Goal: Task Accomplishment & Management: Manage account settings

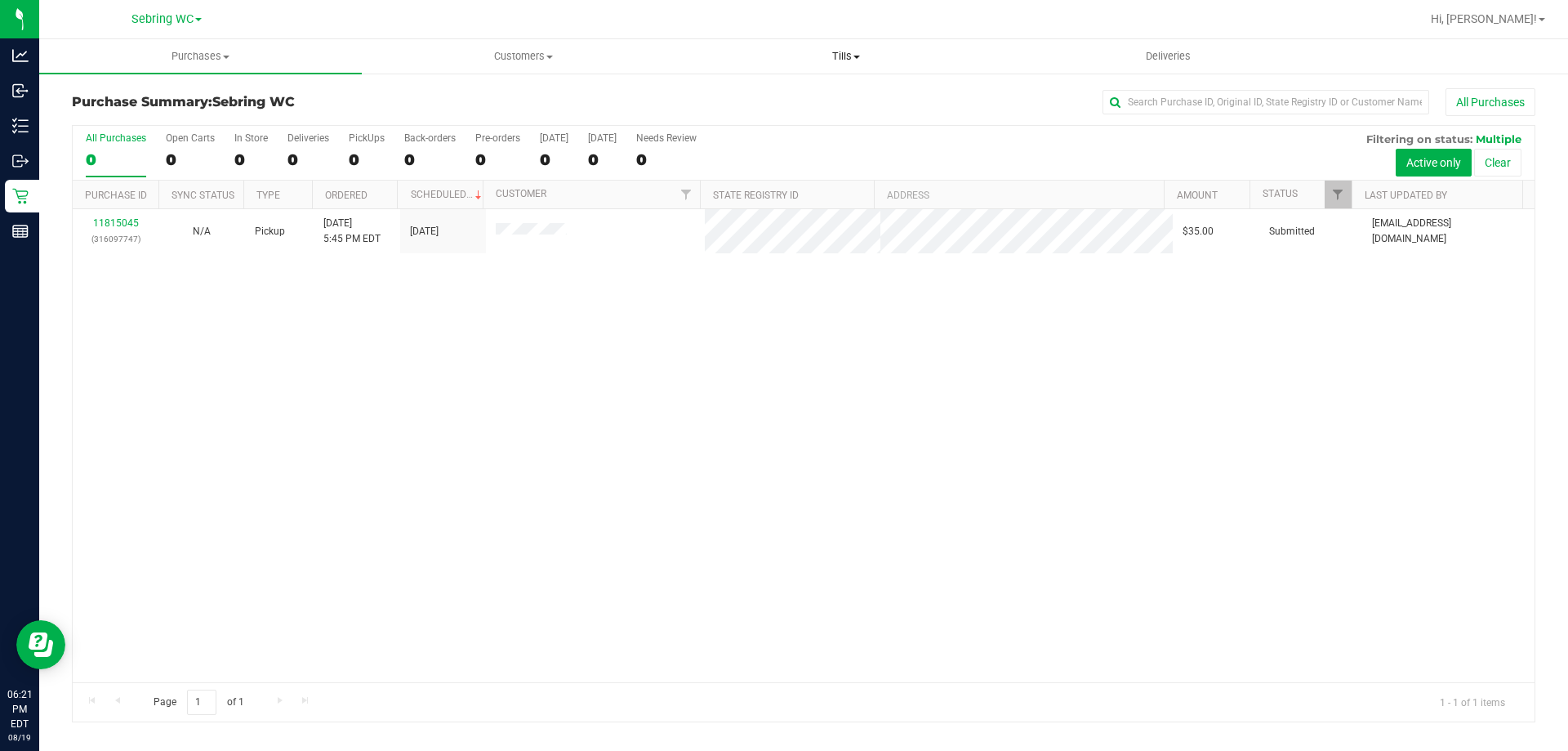
click at [845, 46] on uib-tab-heading "Tills Manage tills Reconcile e-payments" at bounding box center [845, 56] width 321 height 33
click at [780, 102] on span "Manage tills" at bounding box center [739, 98] width 110 height 14
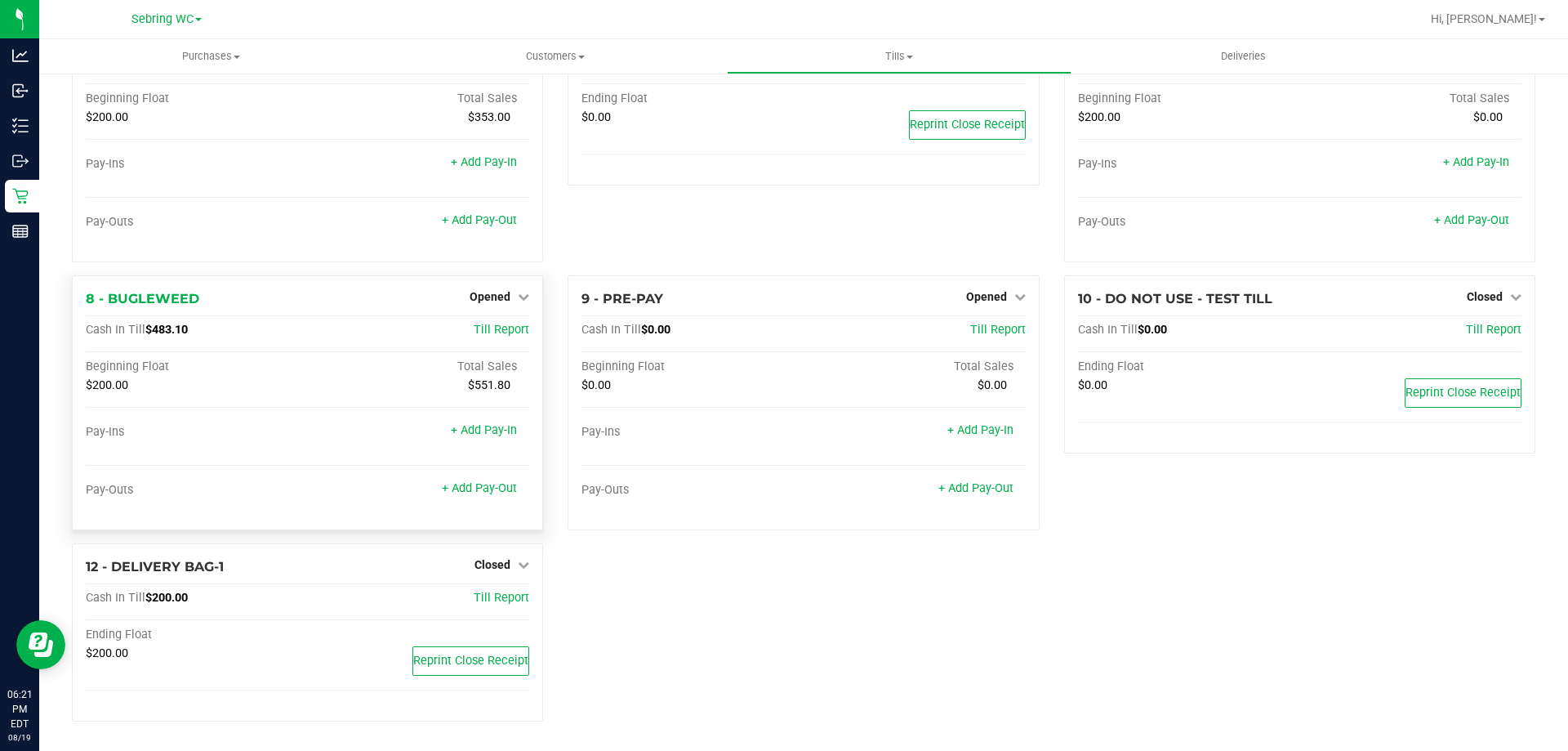
scroll to position [360, 0]
click at [507, 291] on link "Opened" at bounding box center [499, 296] width 59 height 13
click at [496, 342] on div "Close Till" at bounding box center [492, 330] width 123 height 44
click at [493, 333] on link "Close Till" at bounding box center [492, 329] width 44 height 13
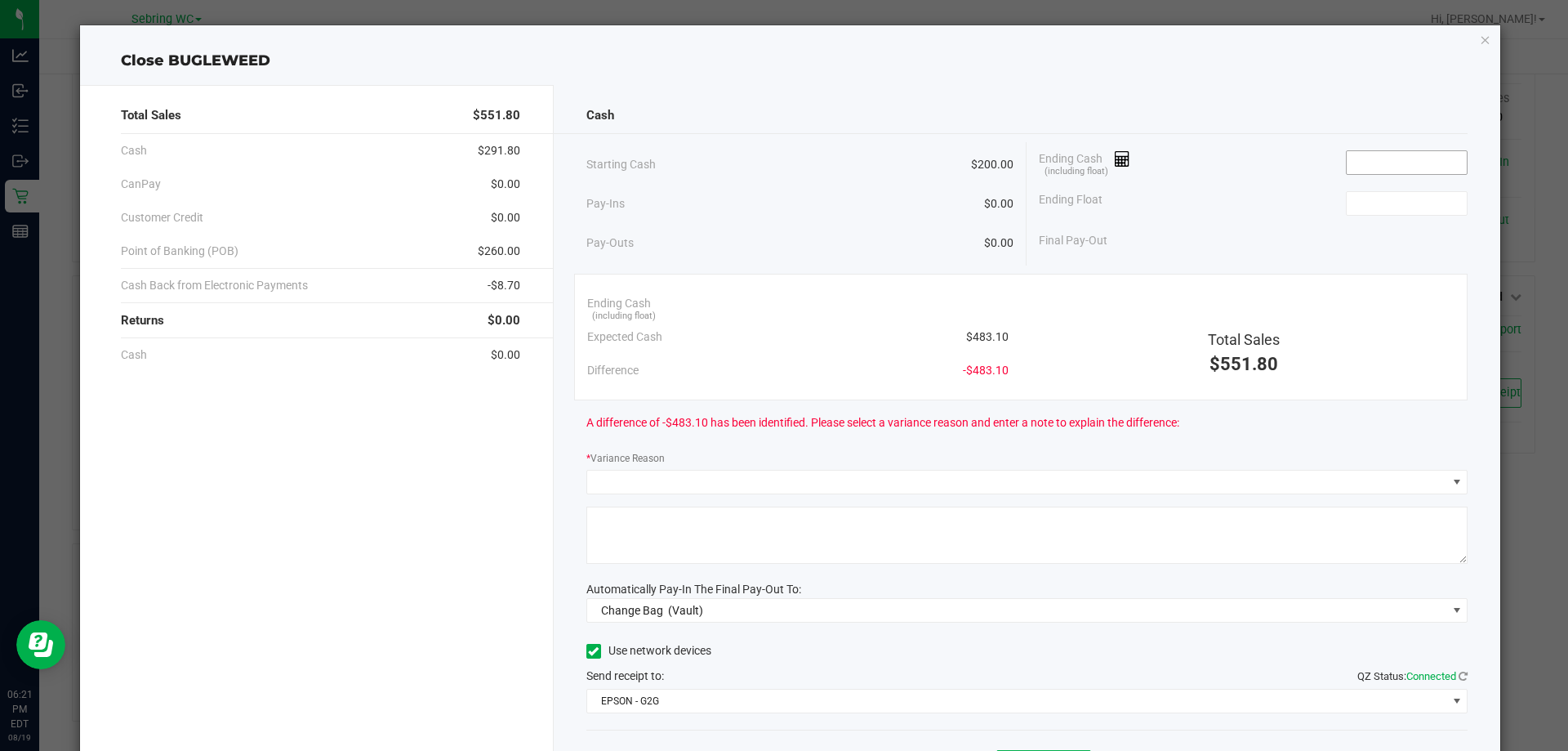
click at [1397, 162] on input at bounding box center [1406, 162] width 120 height 23
click at [984, 340] on span "$483.10" at bounding box center [987, 338] width 43 height 18
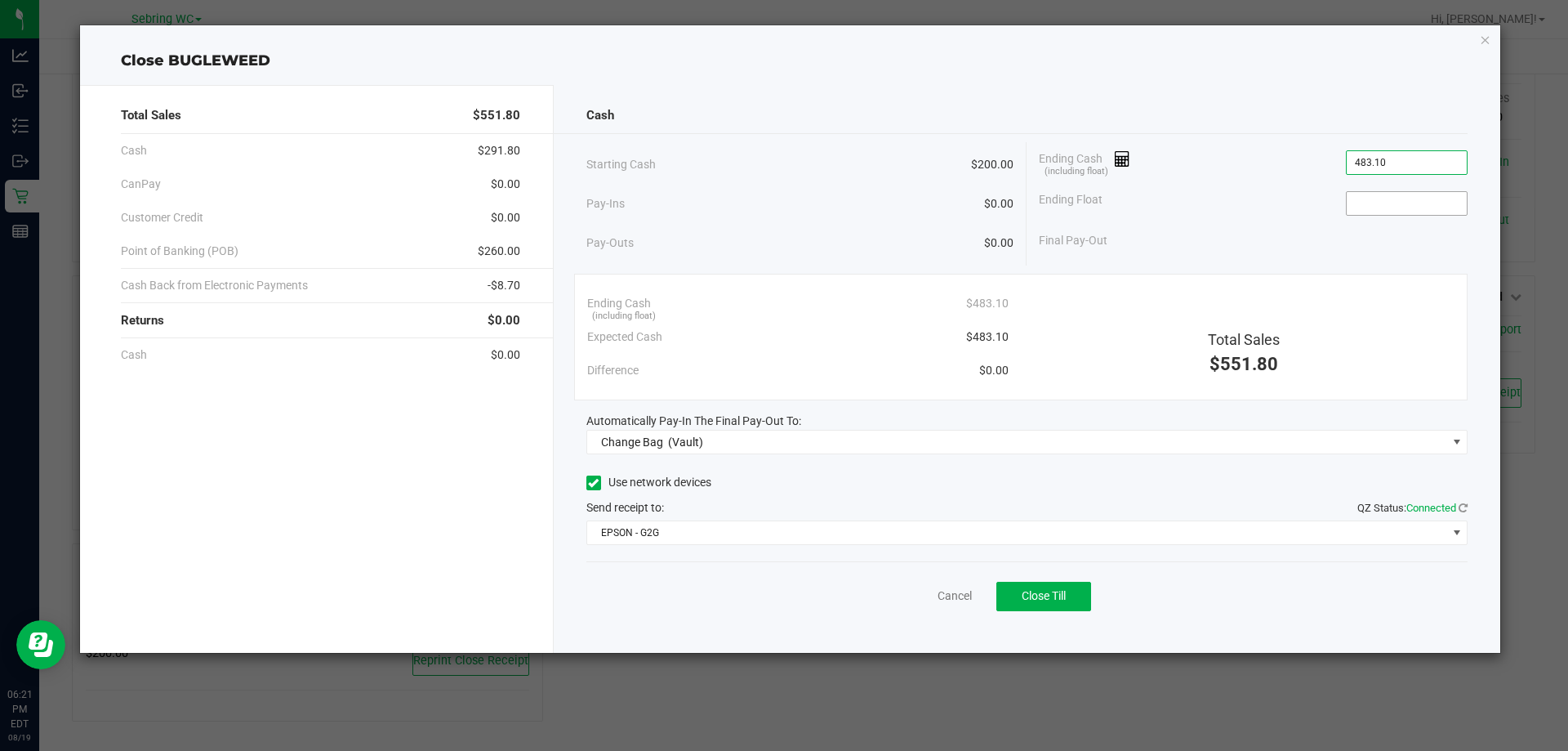
type input "$483.10"
click at [1346, 204] on span at bounding box center [1407, 202] width 122 height 24
click at [1358, 206] on input at bounding box center [1406, 203] width 120 height 23
type input "$200.00"
click at [1287, 231] on div "Final Pay-Out $283.10" at bounding box center [1253, 240] width 429 height 33
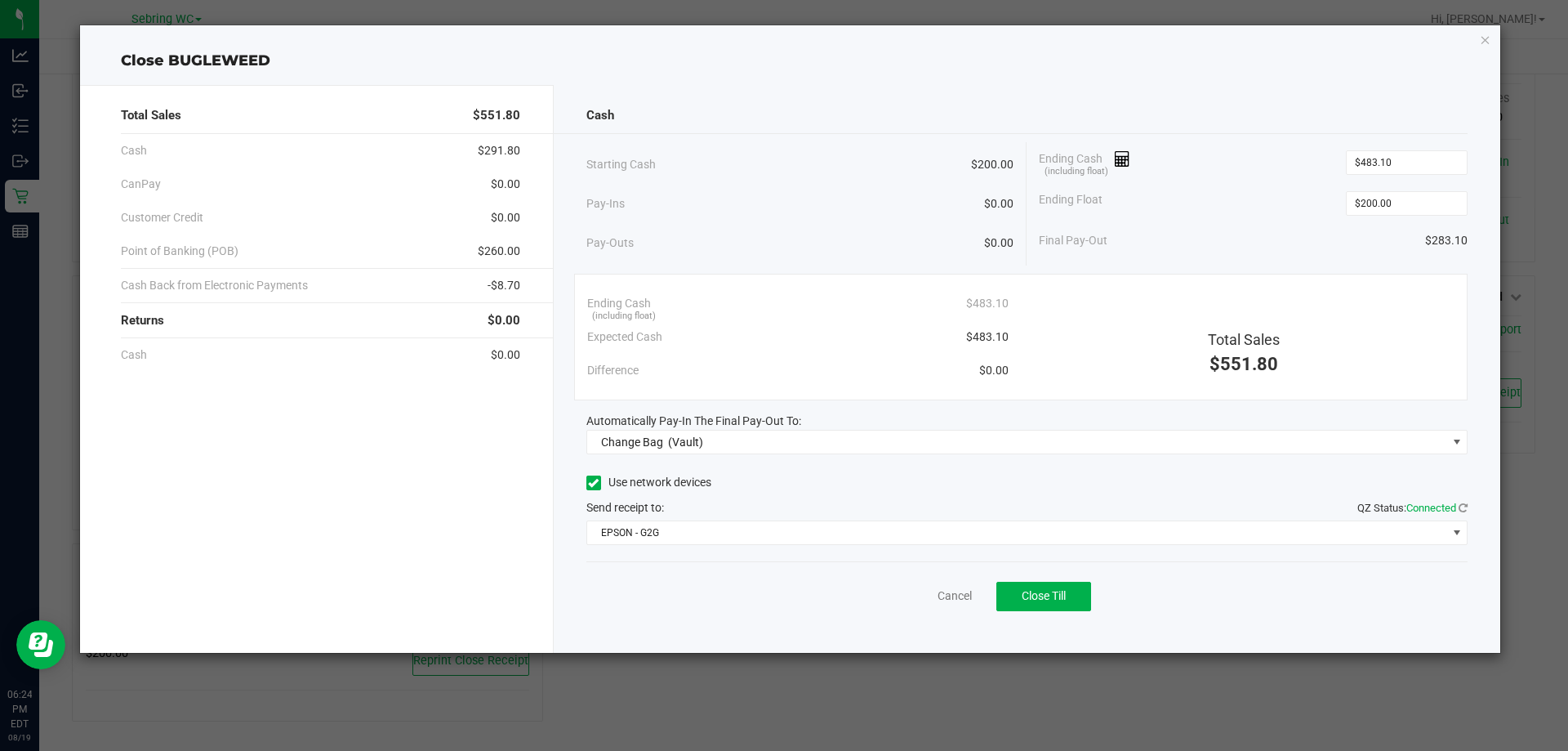
click at [0, 120] on ngb-modal-window "Close BUGLEWEED Total Sales $551.80 Cash $291.80 CanPay $0.00 Customer Credit $…" at bounding box center [790, 376] width 1581 height 751
click at [944, 592] on link "Cancel" at bounding box center [954, 596] width 34 height 18
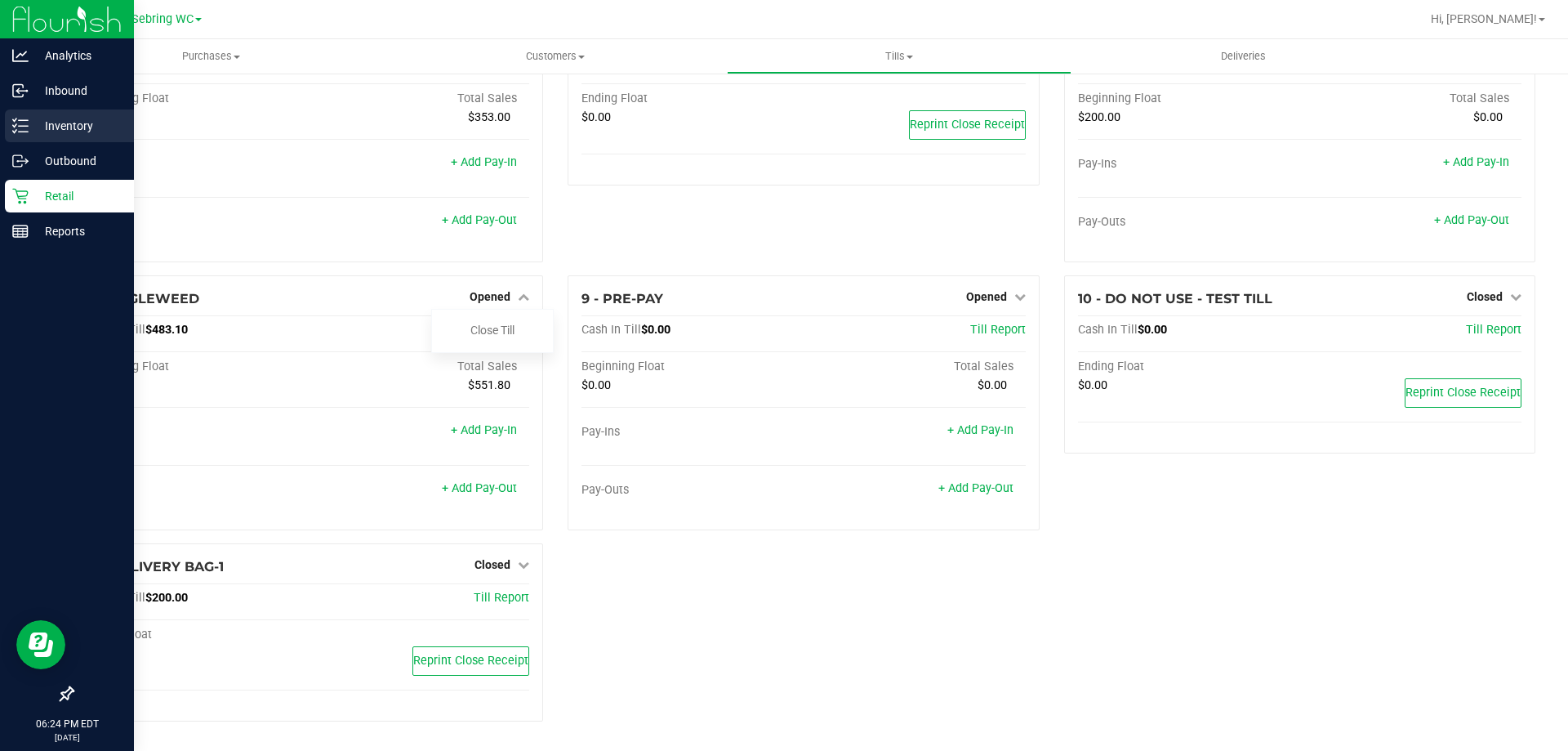
click at [15, 119] on icon at bounding box center [20, 125] width 17 height 17
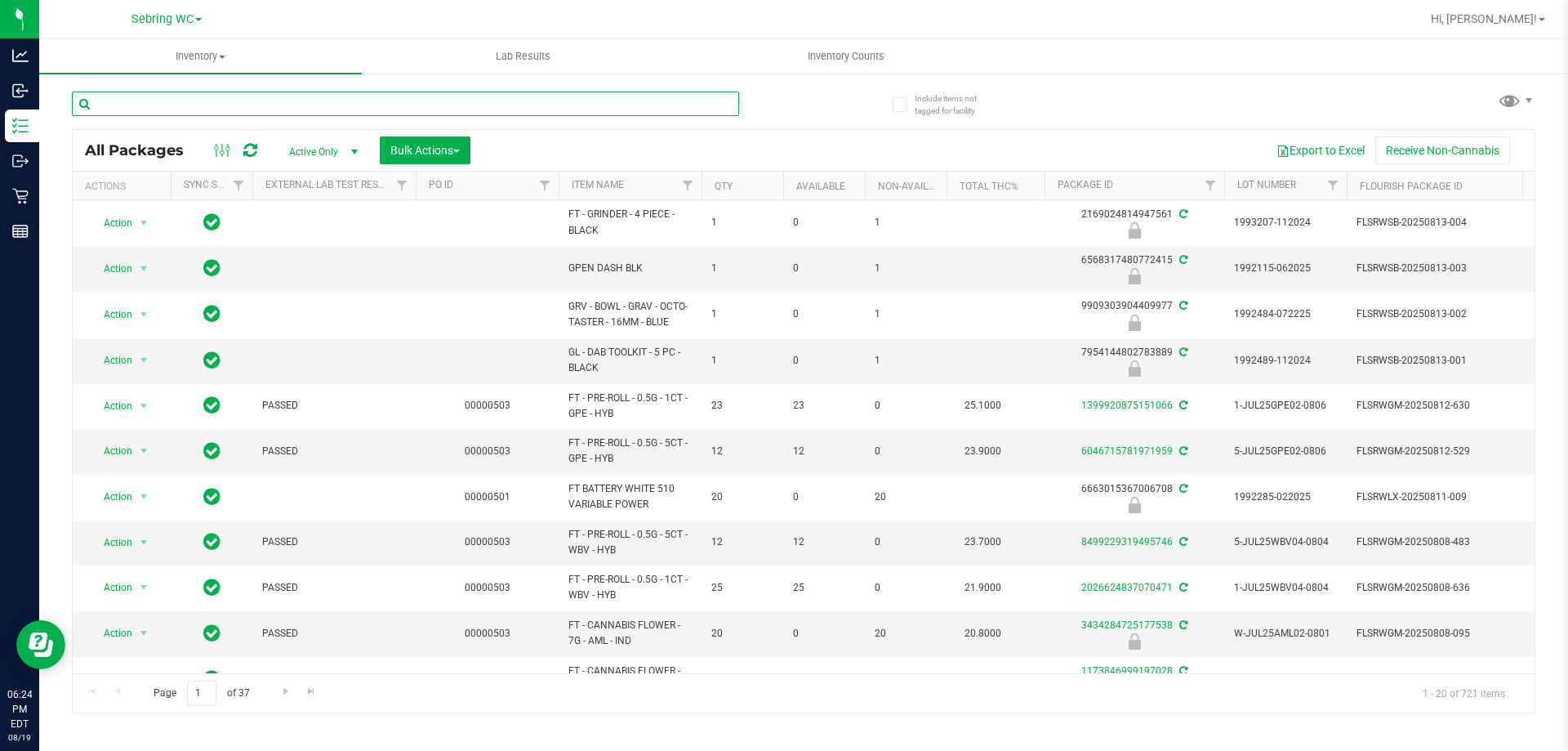
click at [174, 99] on input "text" at bounding box center [406, 103] width 667 height 24
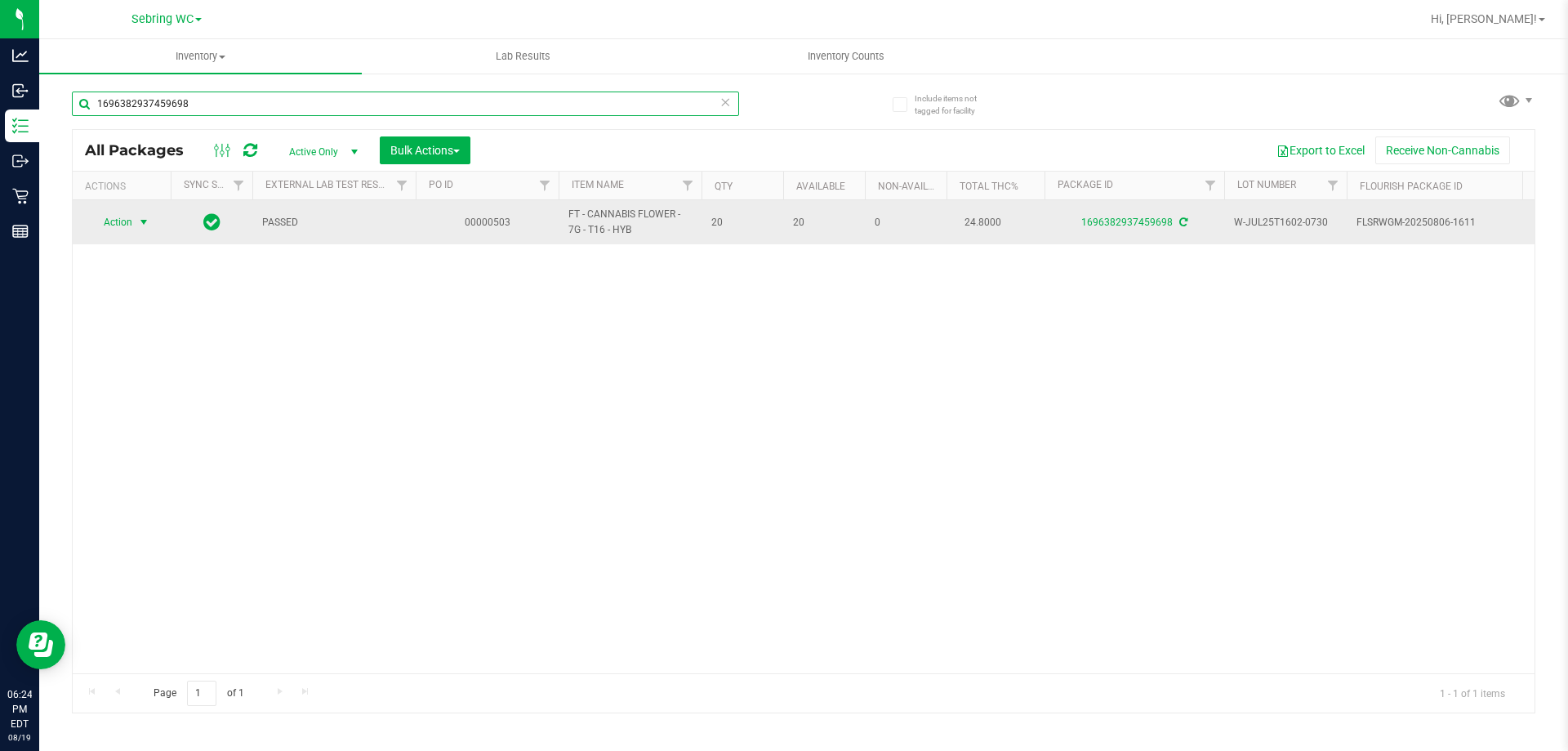
type input "1696382937459698"
click at [146, 227] on span "select" at bounding box center [143, 222] width 13 height 13
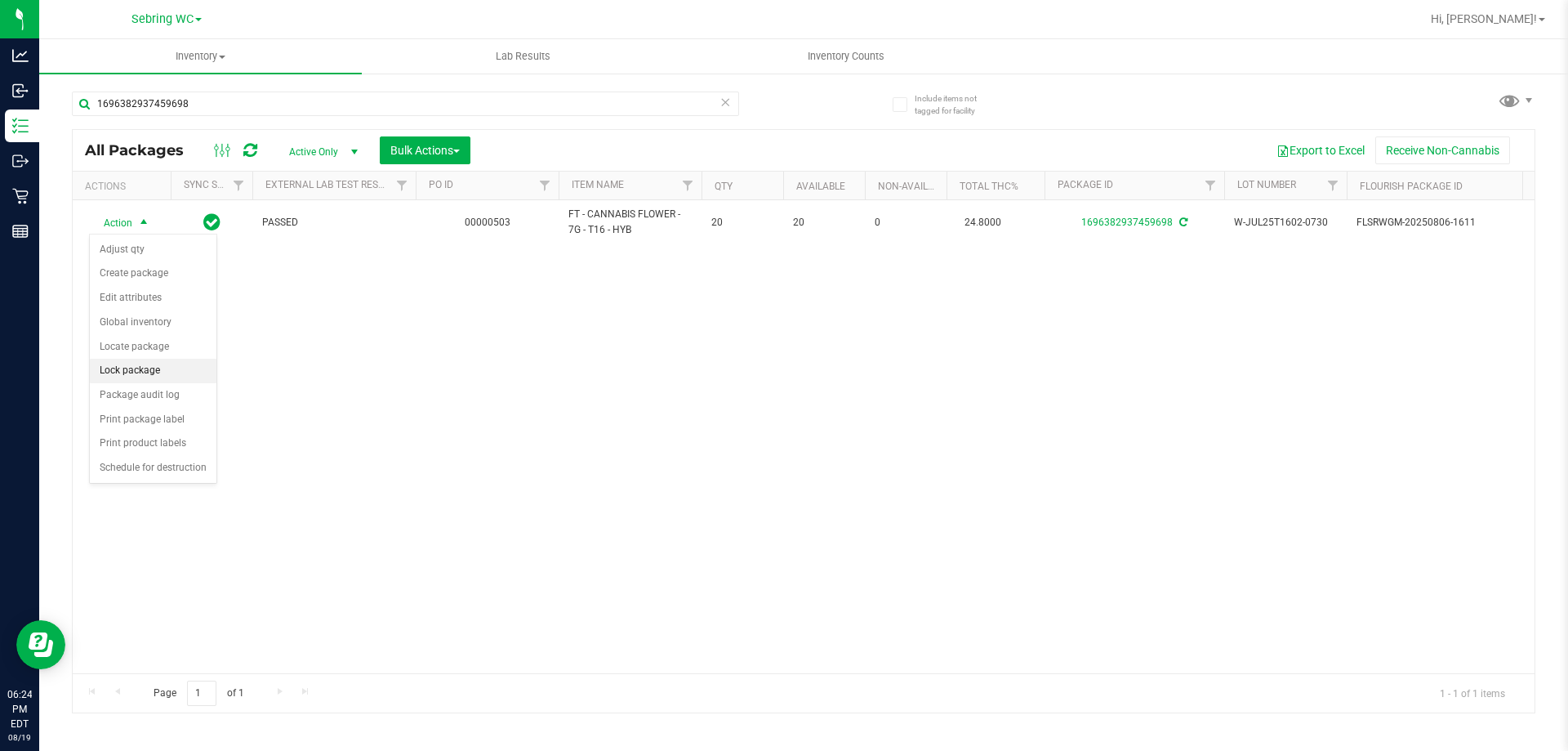
click at [122, 373] on li "Lock package" at bounding box center [153, 371] width 126 height 24
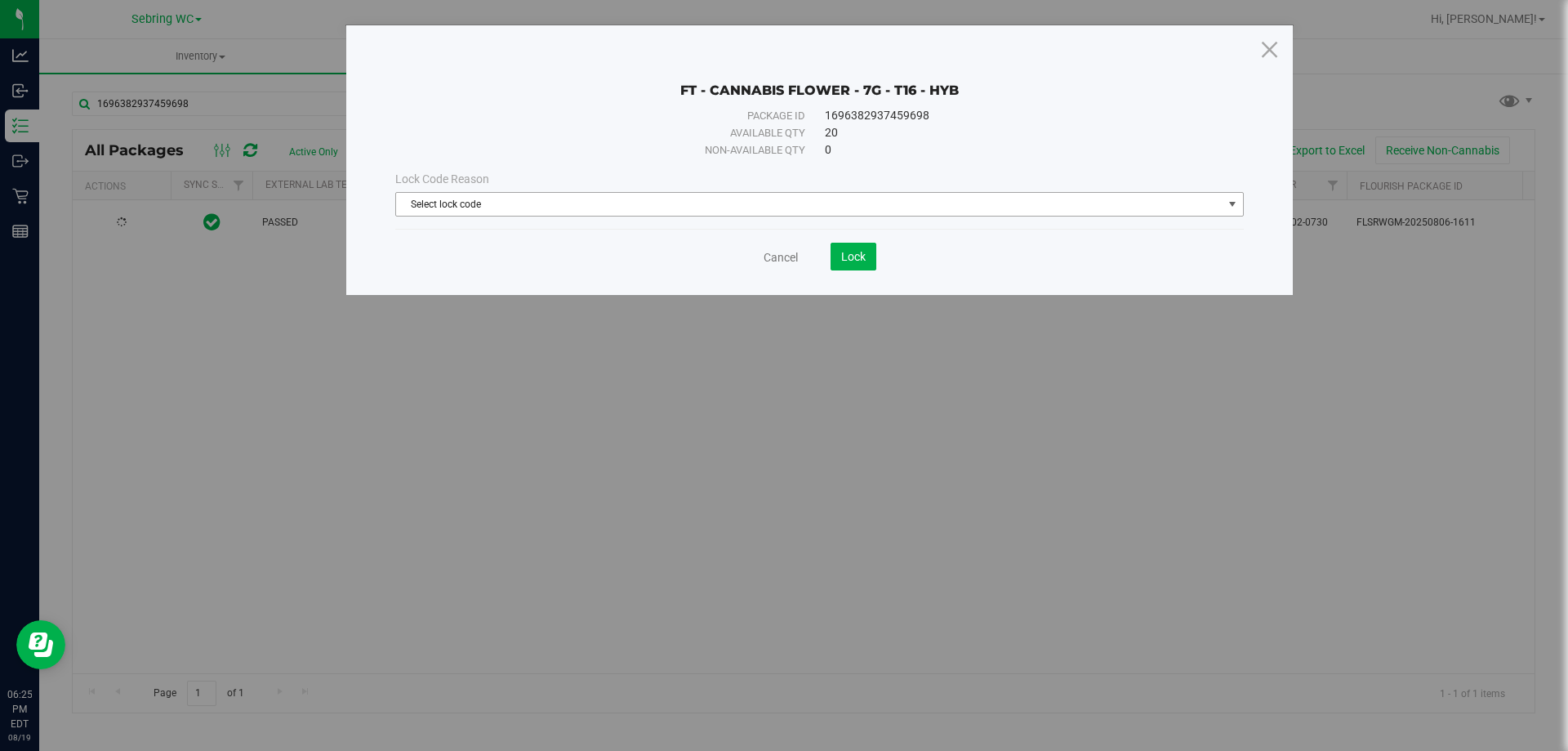
click at [519, 206] on span "Select lock code" at bounding box center [809, 204] width 827 height 23
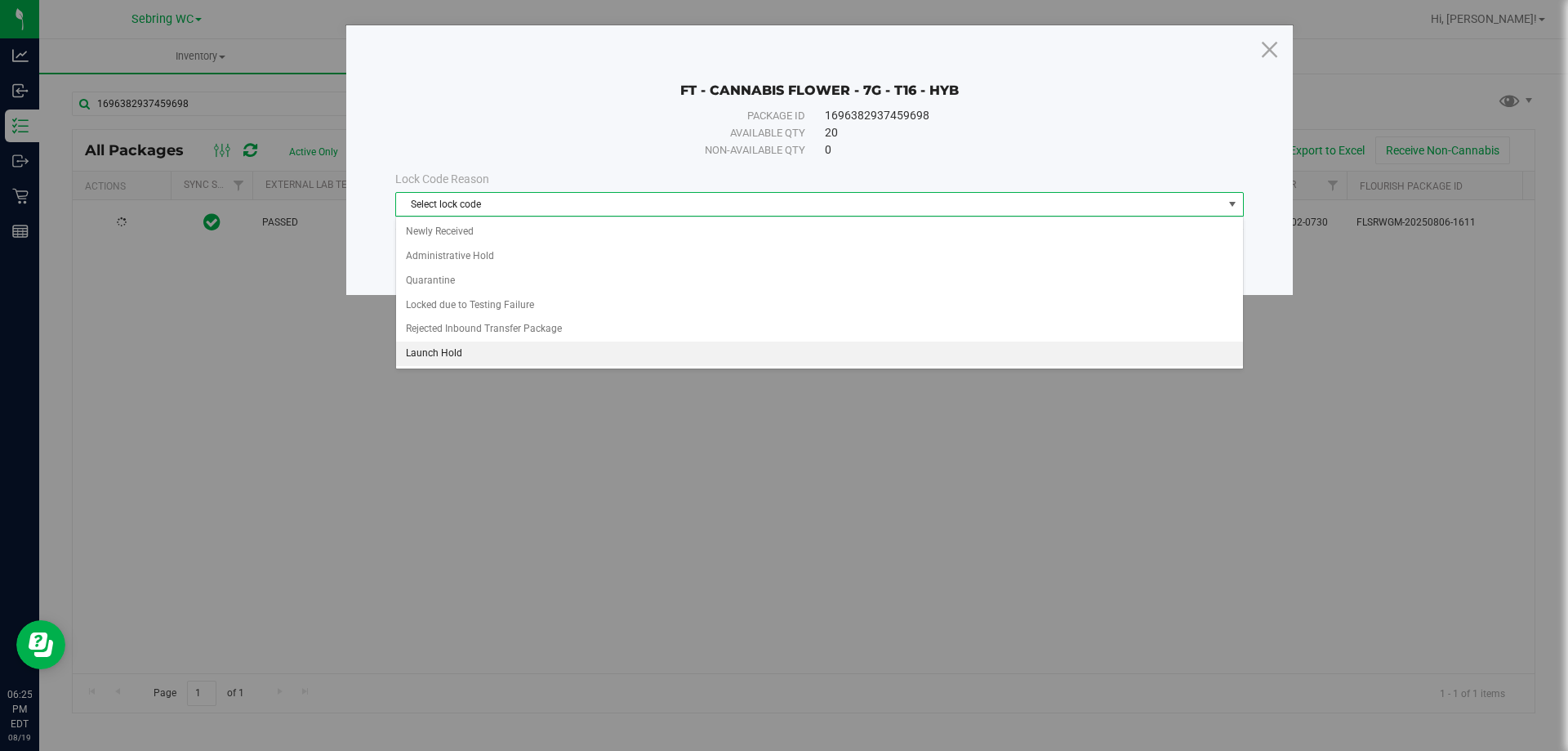
click at [443, 360] on li "Launch Hold" at bounding box center [819, 353] width 847 height 24
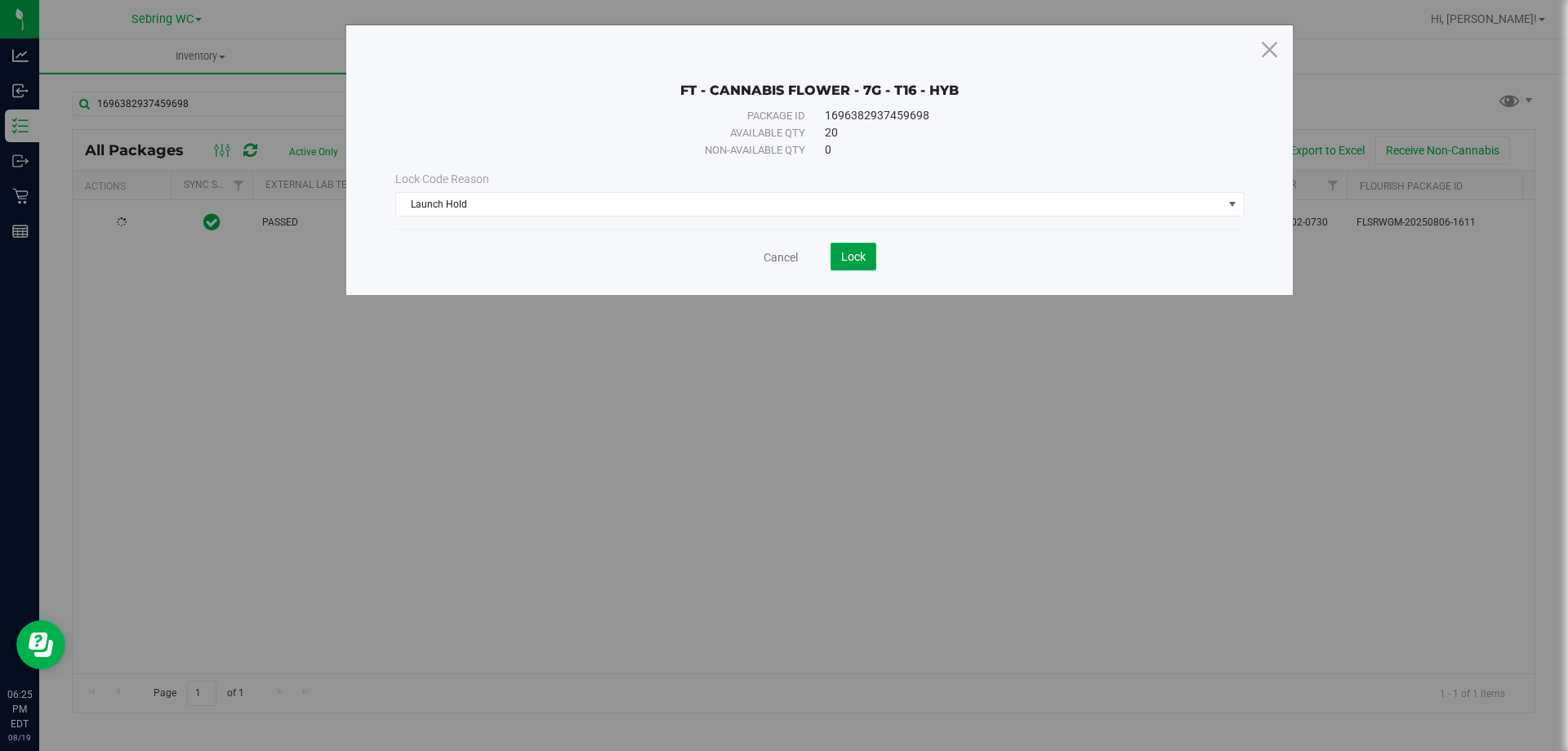
click at [856, 254] on span "Lock" at bounding box center [853, 256] width 24 height 13
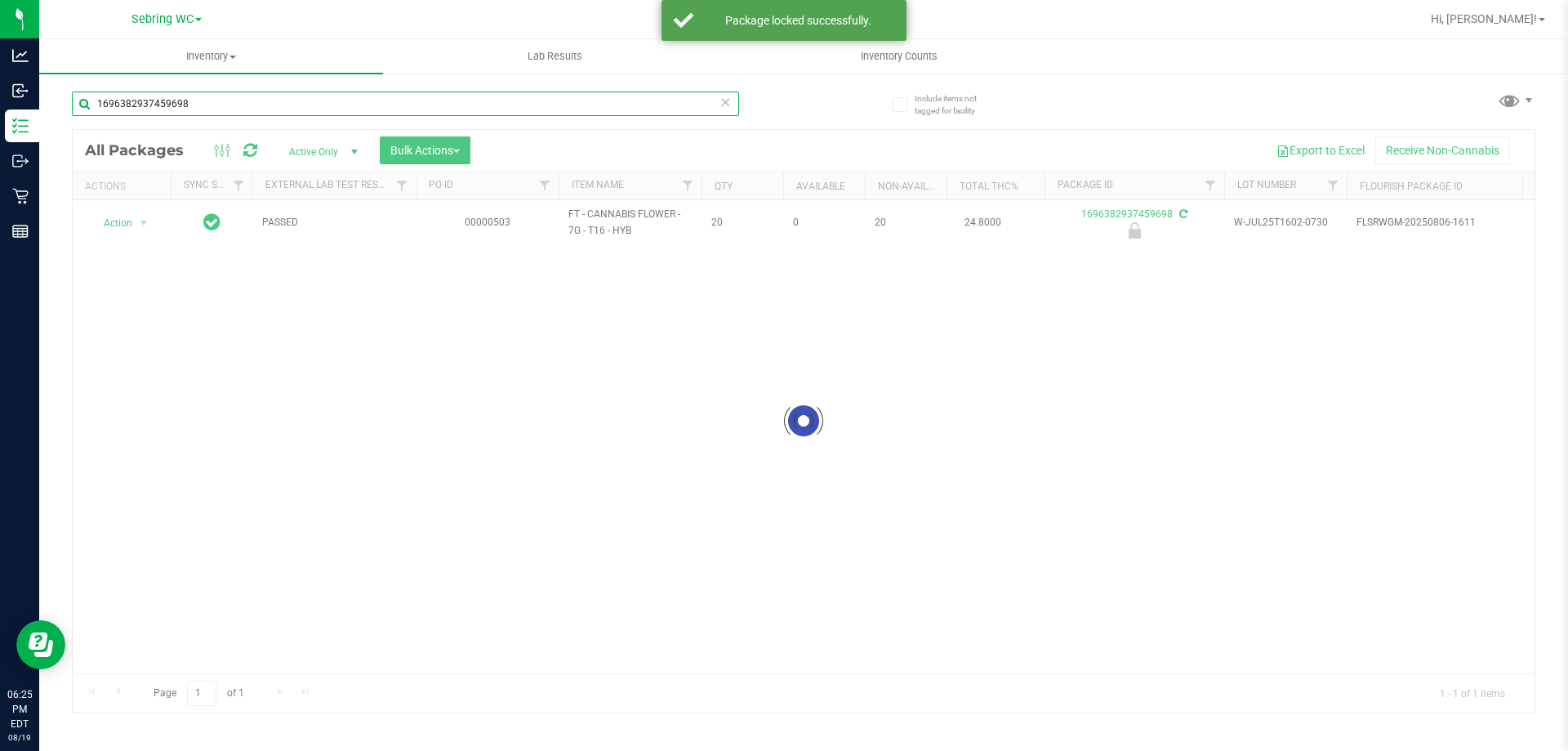
click at [242, 109] on input "1696382937459698" at bounding box center [406, 103] width 667 height 24
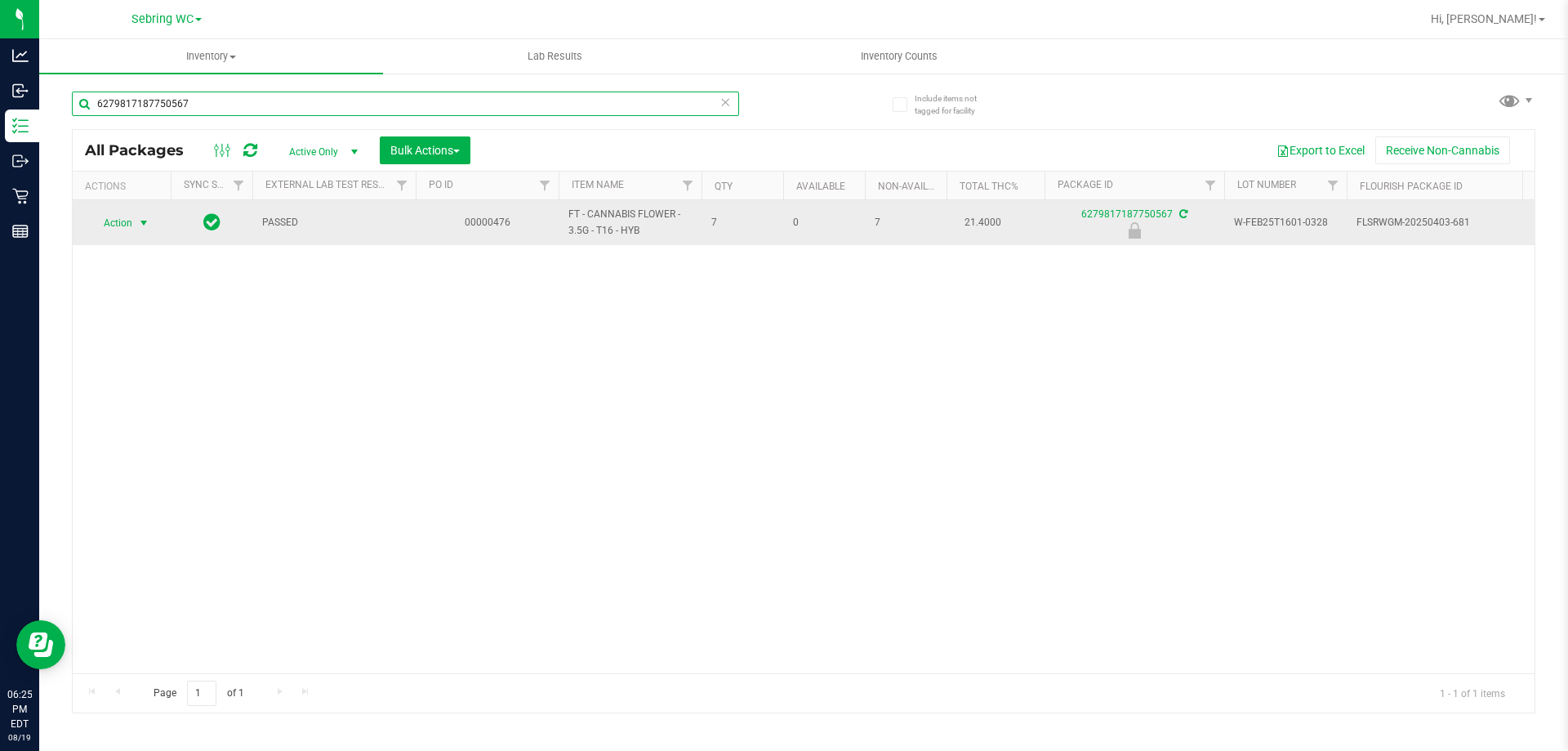
type input "6279817187750567"
click at [104, 222] on span "Action" at bounding box center [111, 223] width 44 height 23
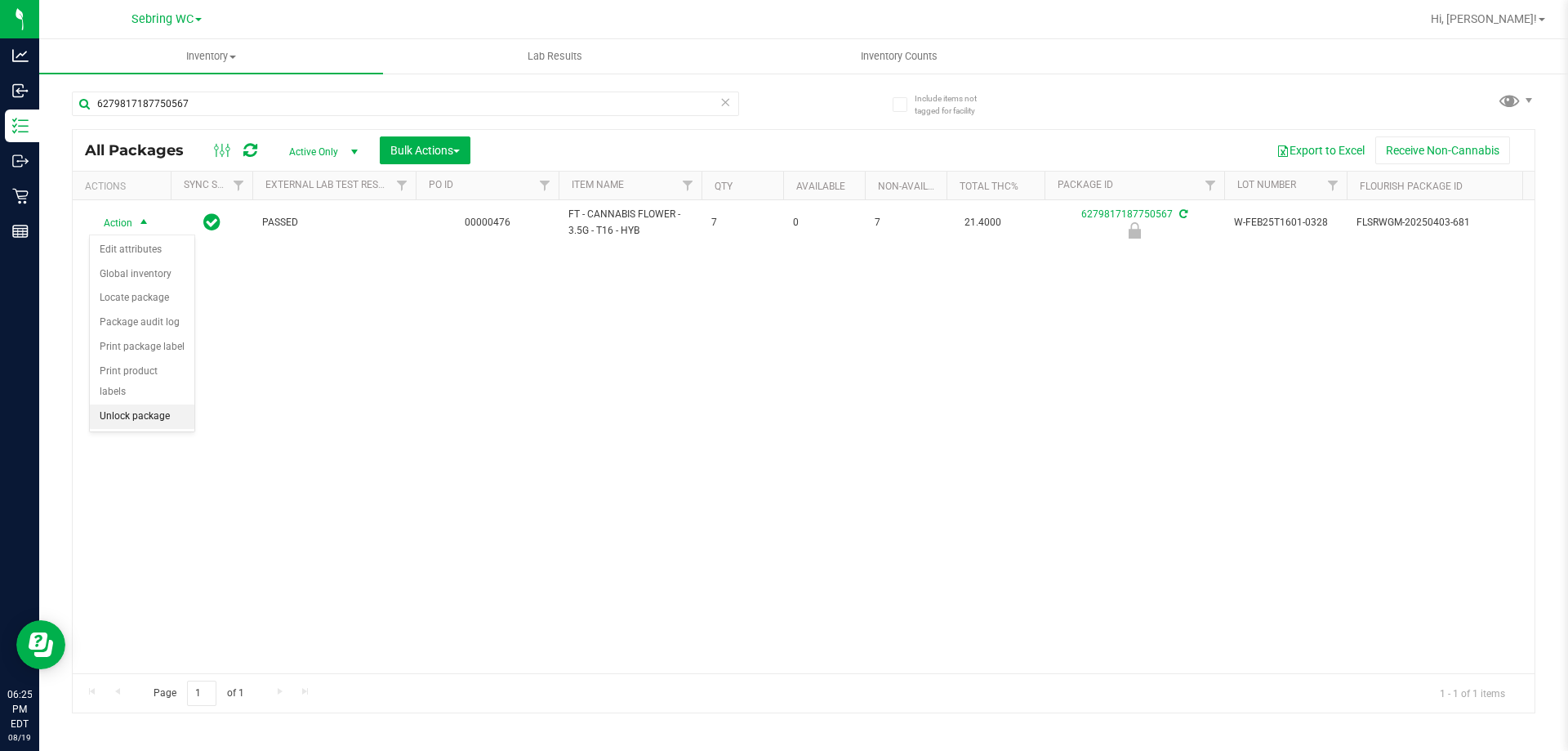
click at [134, 405] on li "Unlock package" at bounding box center [141, 416] width 104 height 24
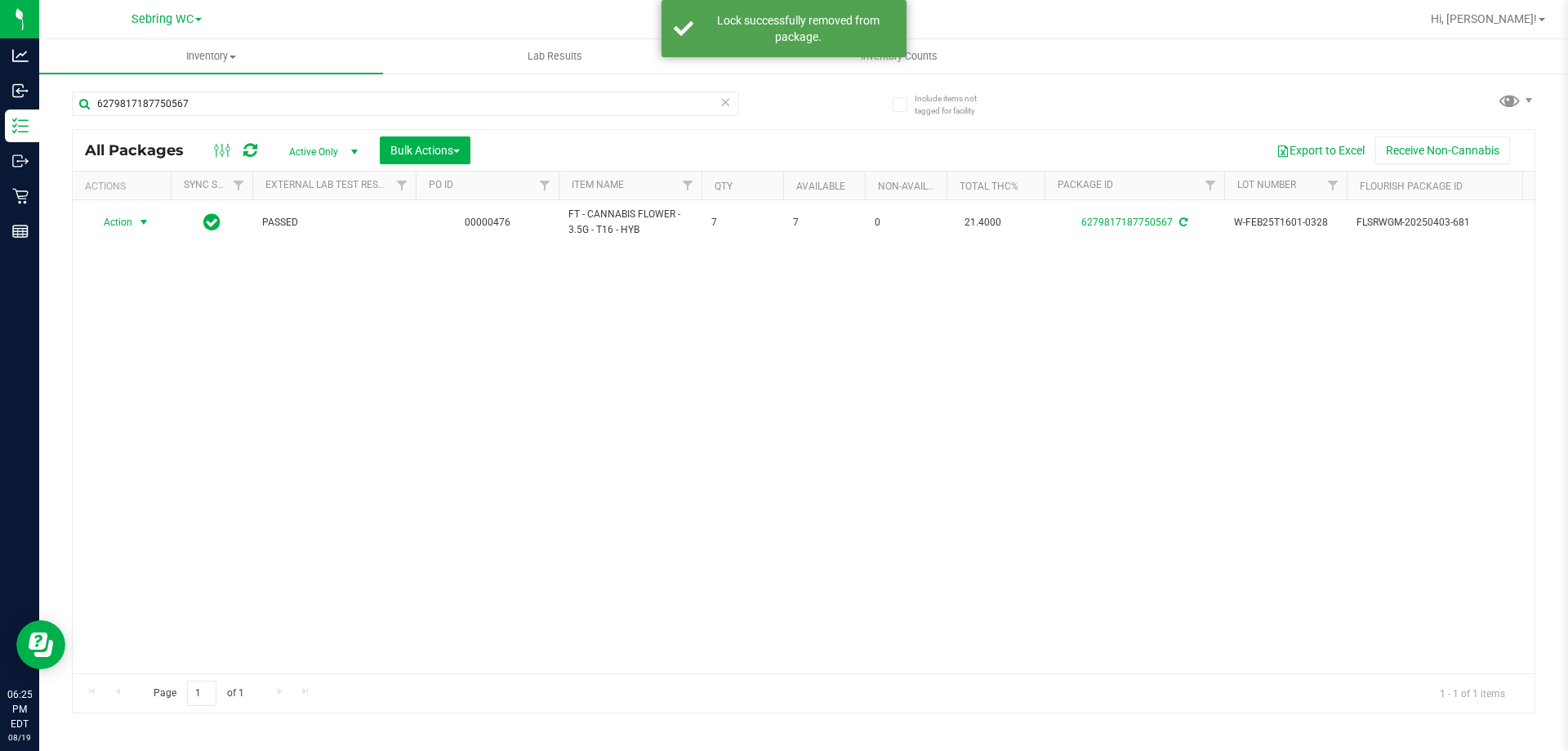
click at [124, 223] on span "Action" at bounding box center [111, 223] width 44 height 23
click at [133, 424] on li "Print package label" at bounding box center [153, 419] width 126 height 24
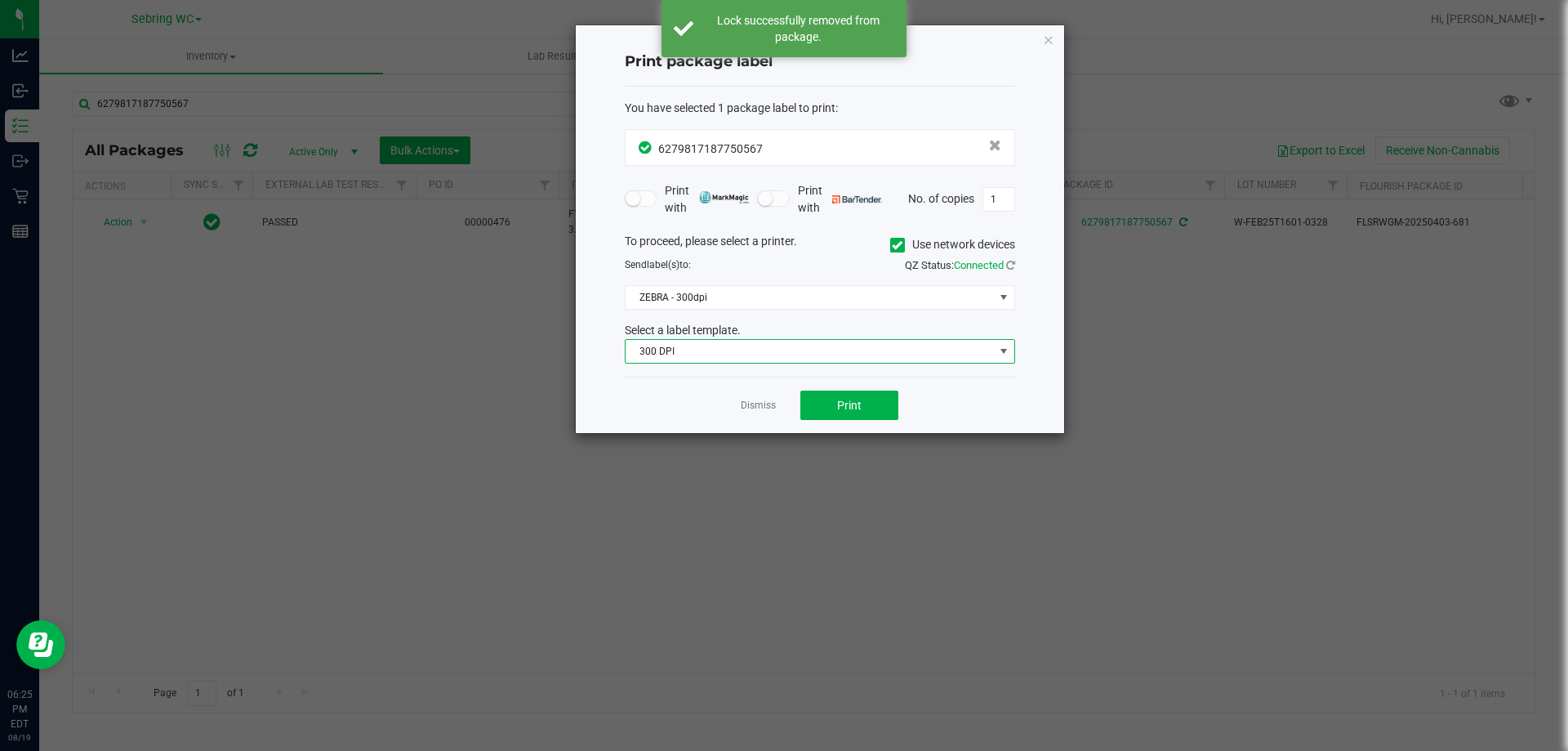
click at [789, 360] on span "300 DPI" at bounding box center [809, 351] width 369 height 23
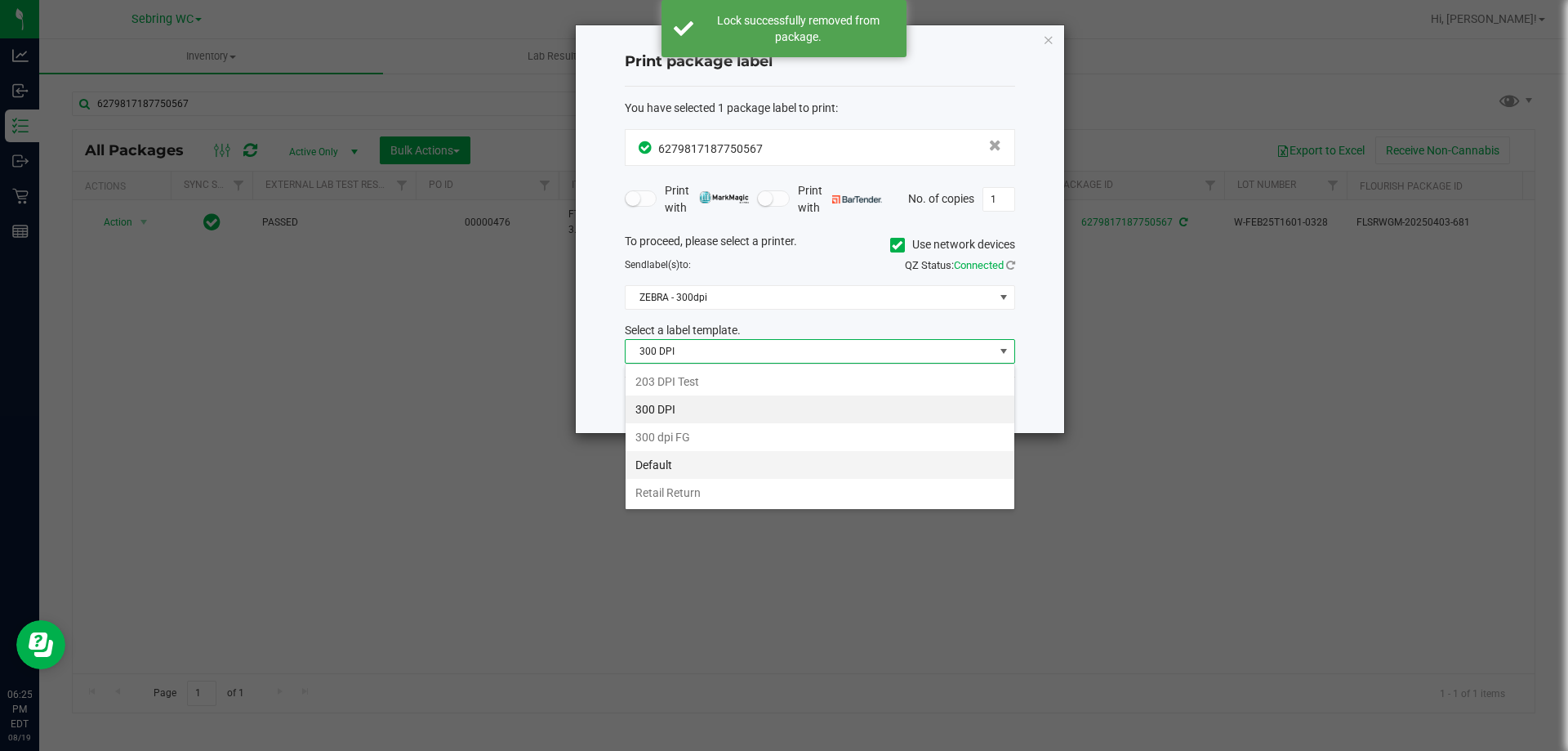
scroll to position [24, 390]
click at [657, 496] on li "Retail Return" at bounding box center [820, 492] width 389 height 28
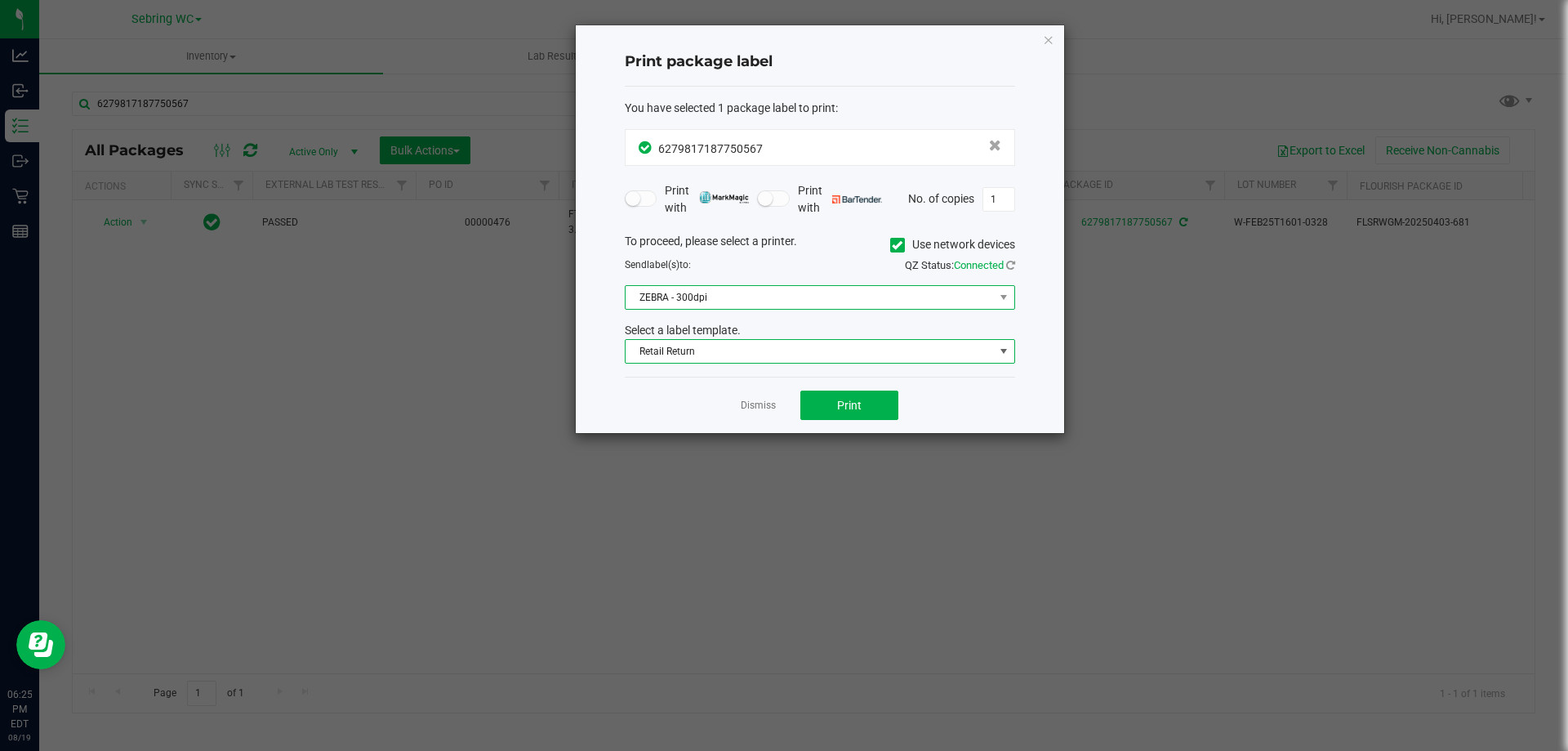
click at [710, 305] on span "ZEBRA - 300dpi" at bounding box center [809, 298] width 369 height 23
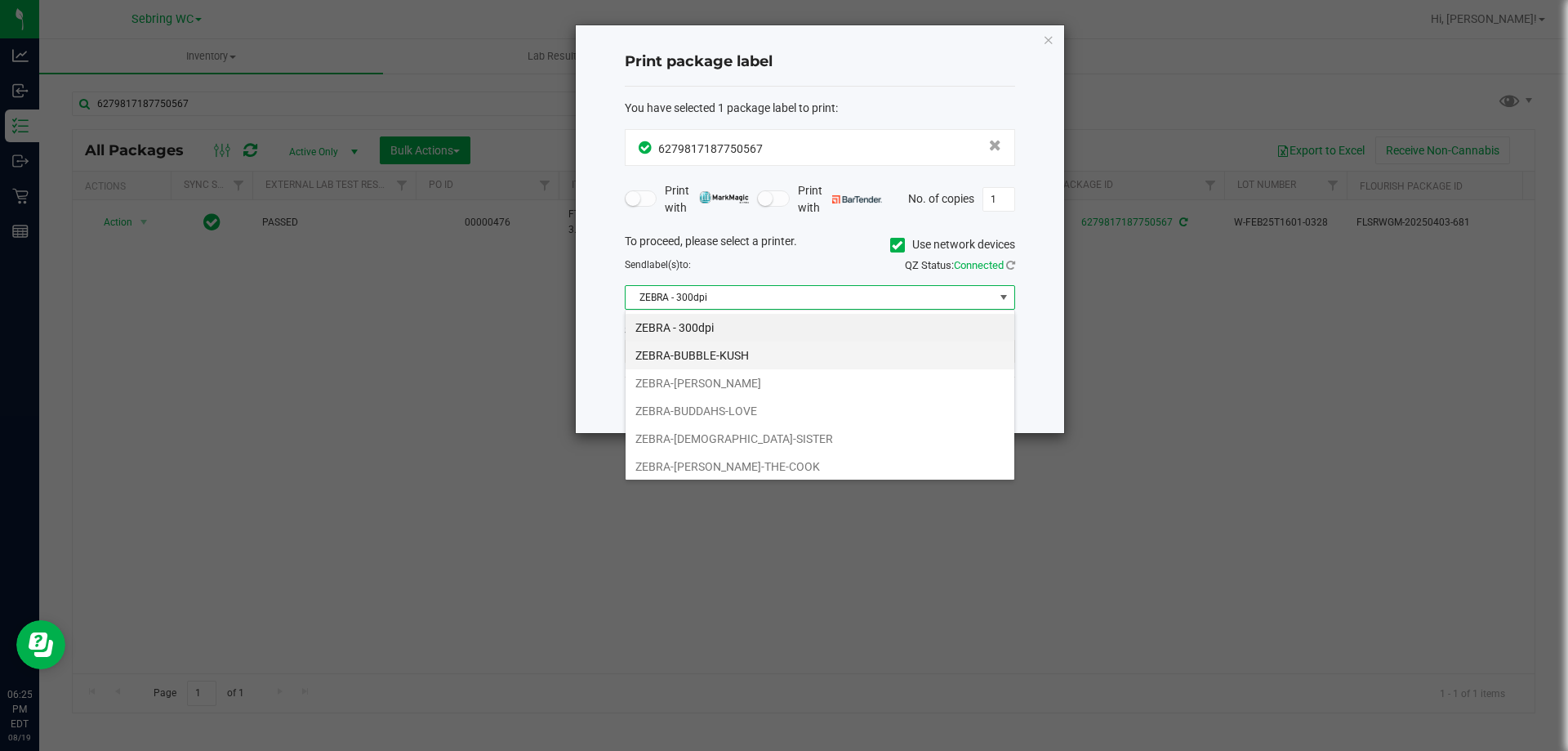
click at [699, 350] on li "ZEBRA-BUBBLE-KUSH" at bounding box center [820, 355] width 389 height 28
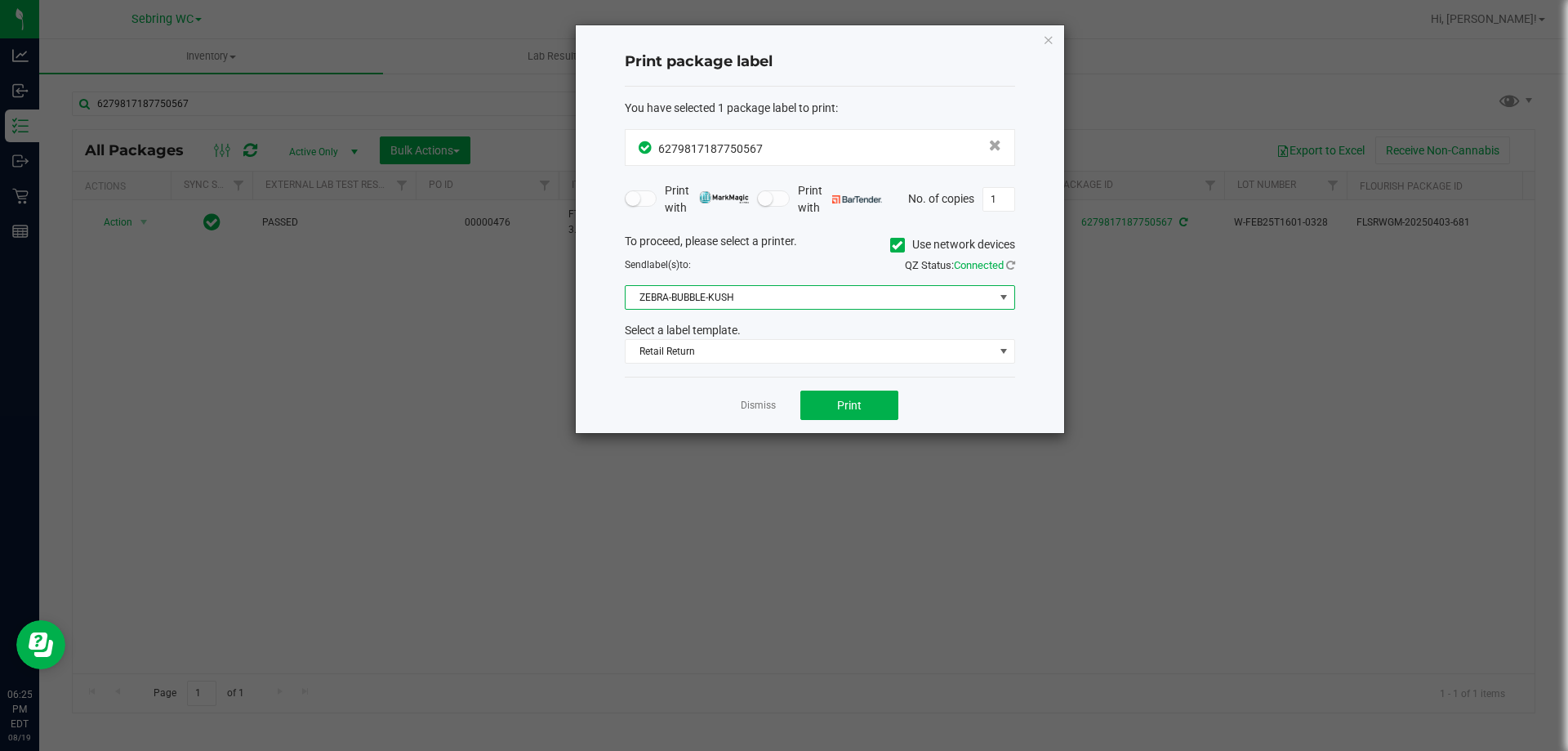
click at [628, 407] on div "Dismiss Print" at bounding box center [819, 405] width 390 height 56
click at [836, 404] on button "Print" at bounding box center [849, 405] width 98 height 29
click at [769, 408] on link "Dismiss" at bounding box center [758, 406] width 35 height 14
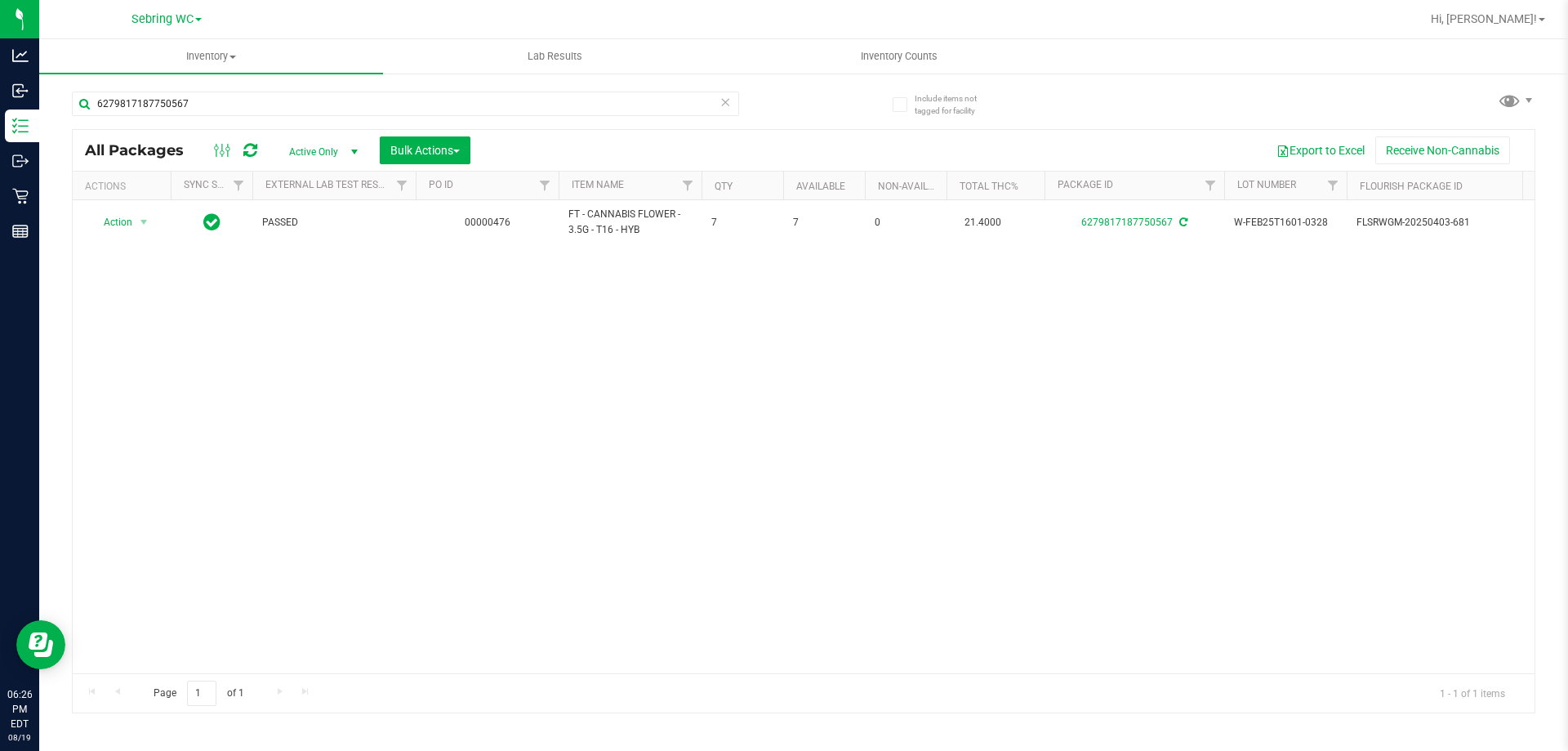
click at [580, 410] on div "Action Action Adjust qty Create package Edit attributes Global inventory Locate…" at bounding box center [803, 437] width 1462 height 473
click at [293, 97] on input "6279817187750567" at bounding box center [406, 103] width 667 height 24
paste input "W-AUG25GRZ01-0809"
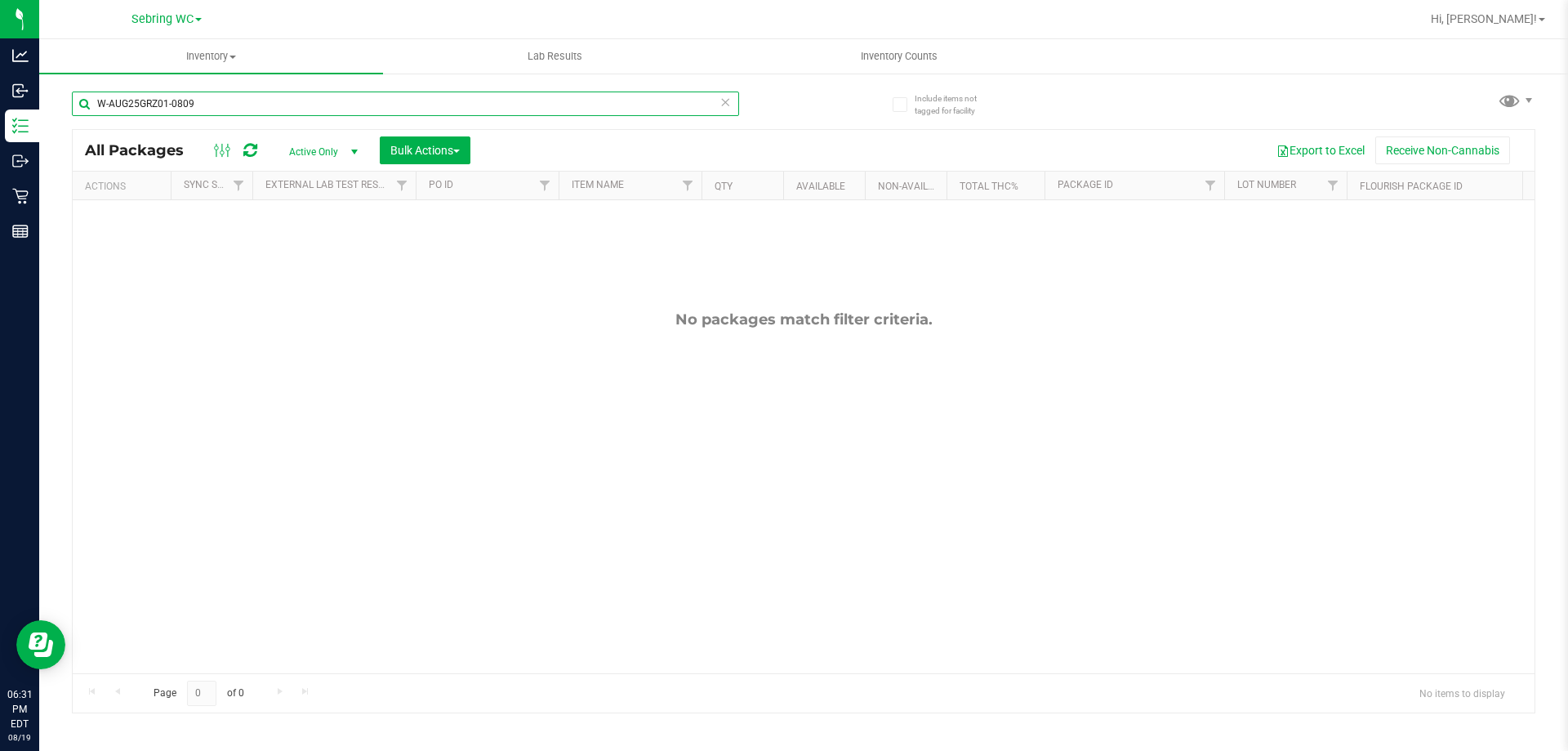
click at [227, 95] on input "W-AUG25GRZ01-0809" at bounding box center [406, 103] width 667 height 24
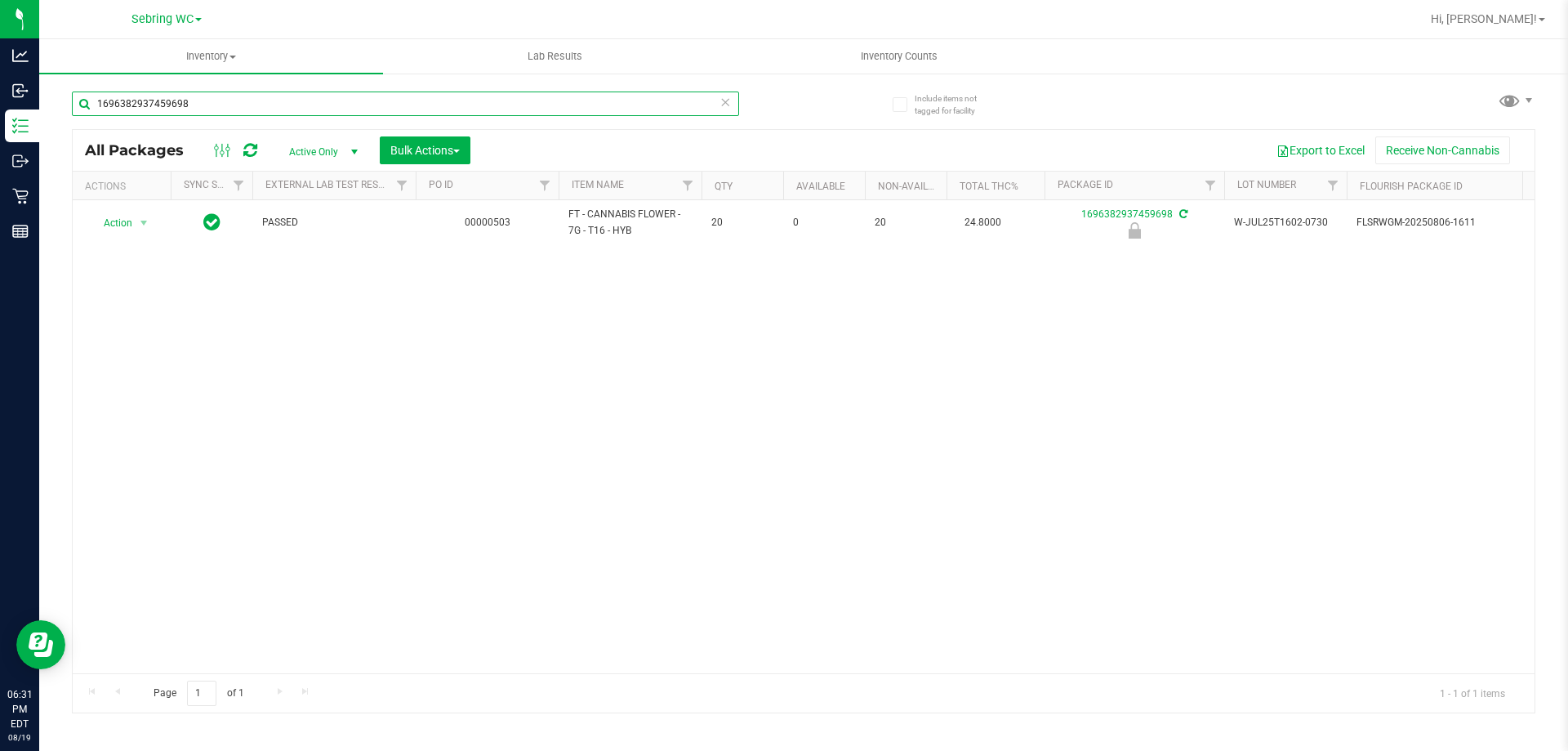
type input "1696382937459698"
click at [1078, 329] on div "Action Action Edit attributes Global inventory Locate package Package audit log…" at bounding box center [803, 437] width 1462 height 473
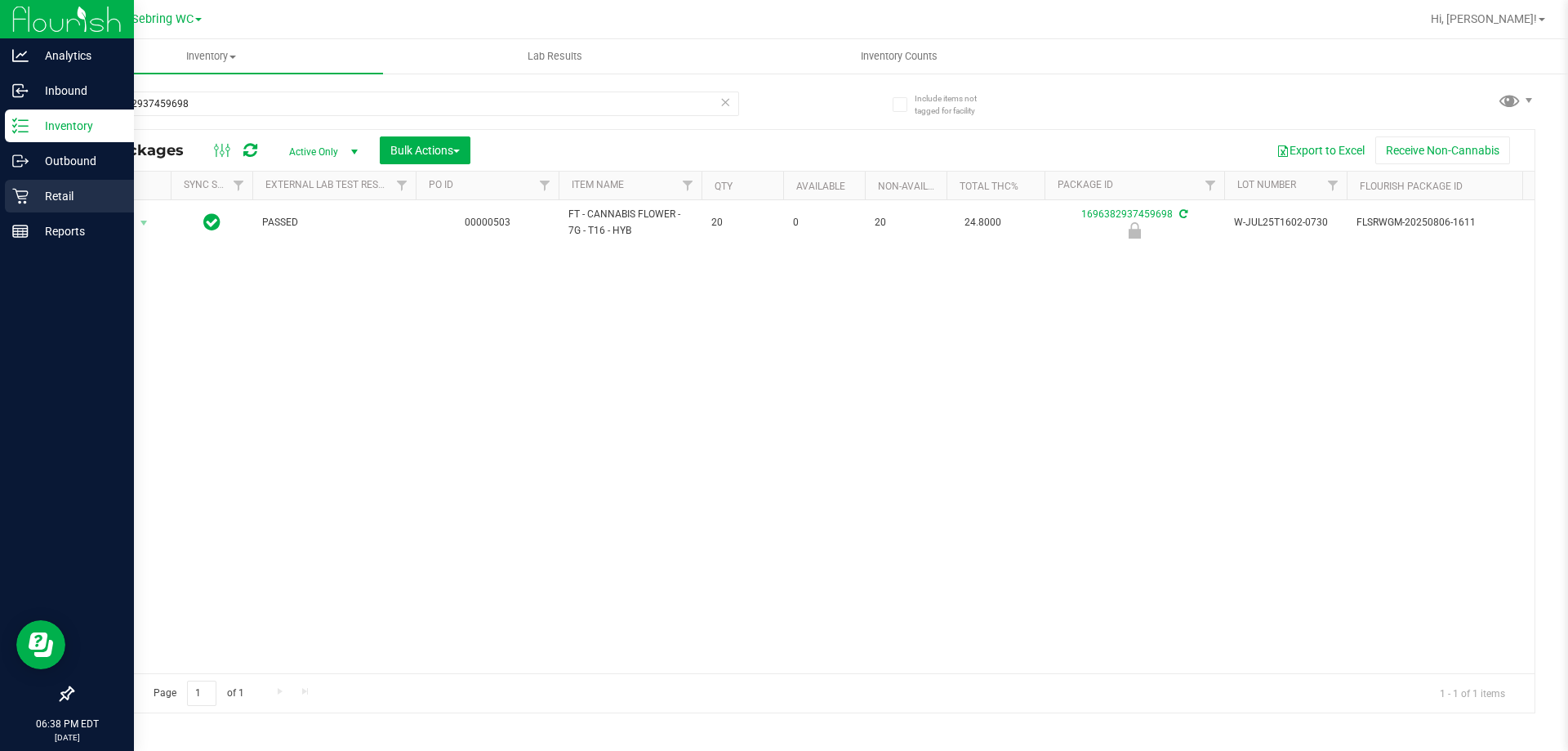
click at [48, 196] on p "Retail" at bounding box center [77, 196] width 98 height 19
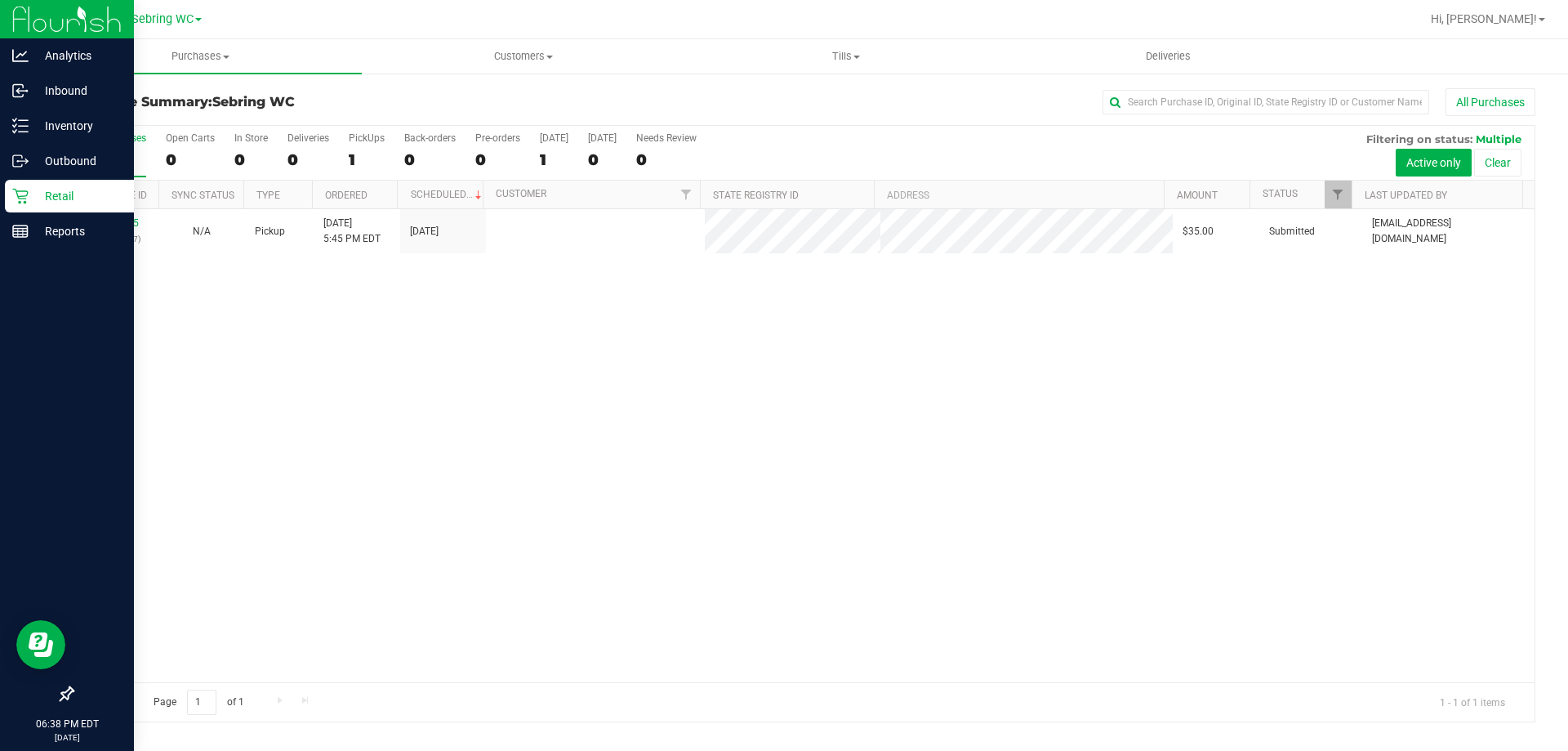
click at [603, 350] on div "11815045 (316097747) N/A Pickup [DATE] 5:45 PM EDT 8/19/2025 $35.00 Submitted […" at bounding box center [803, 446] width 1462 height 473
click at [831, 59] on span "Tills" at bounding box center [845, 55] width 321 height 15
click at [736, 99] on span "Manage tills" at bounding box center [739, 98] width 110 height 14
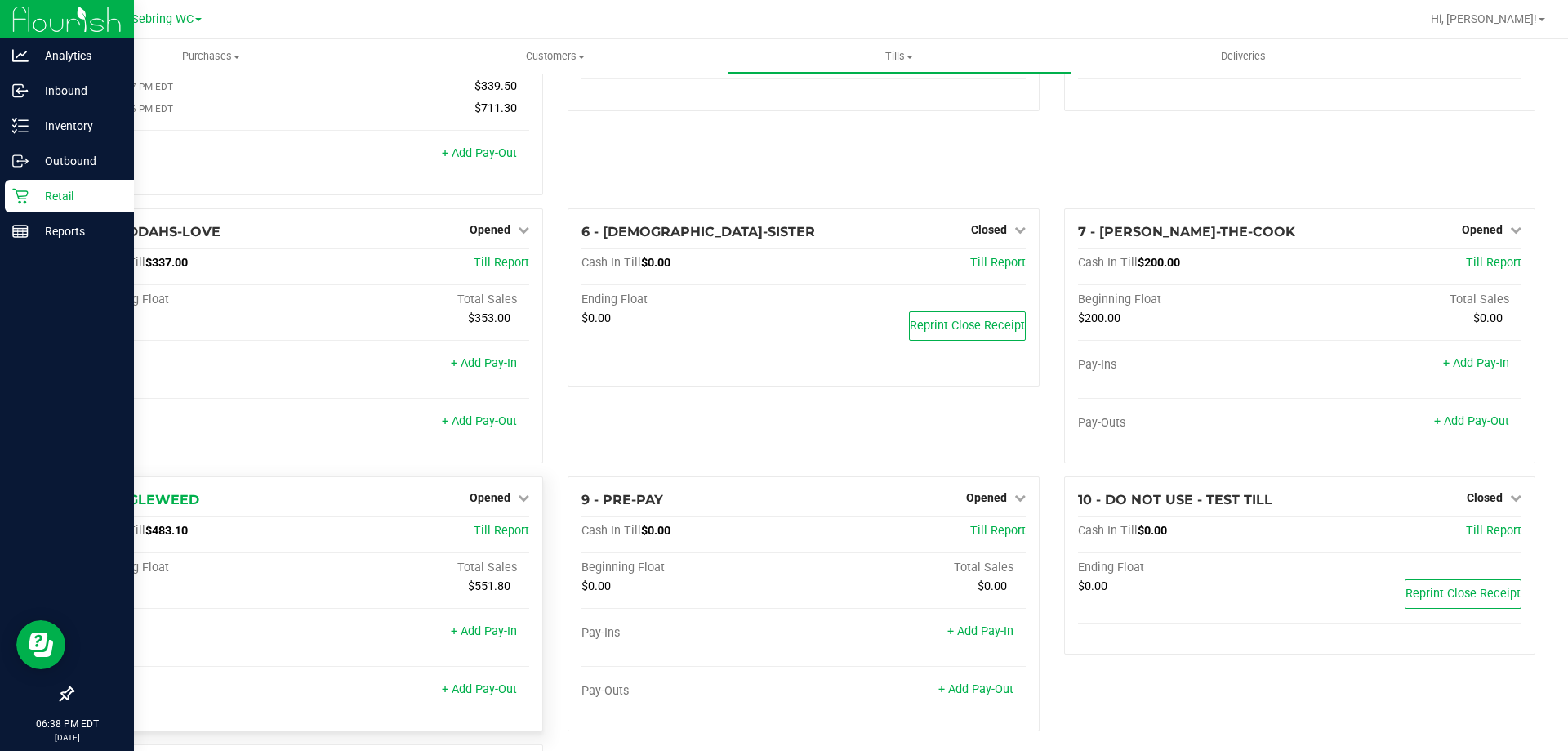
scroll to position [360, 0]
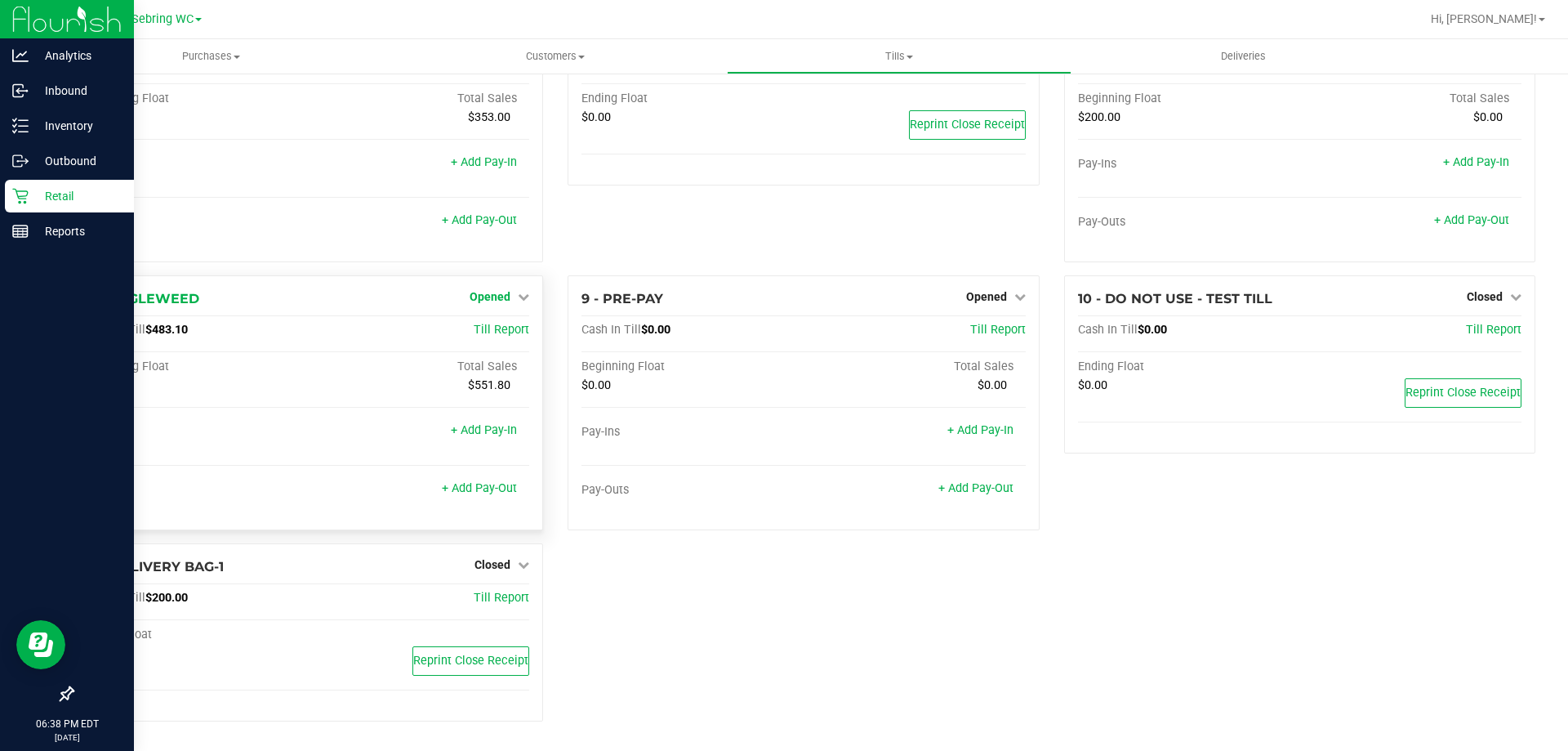
click at [493, 301] on span "Opened" at bounding box center [490, 296] width 41 height 13
click at [491, 332] on link "Close Till" at bounding box center [492, 329] width 44 height 13
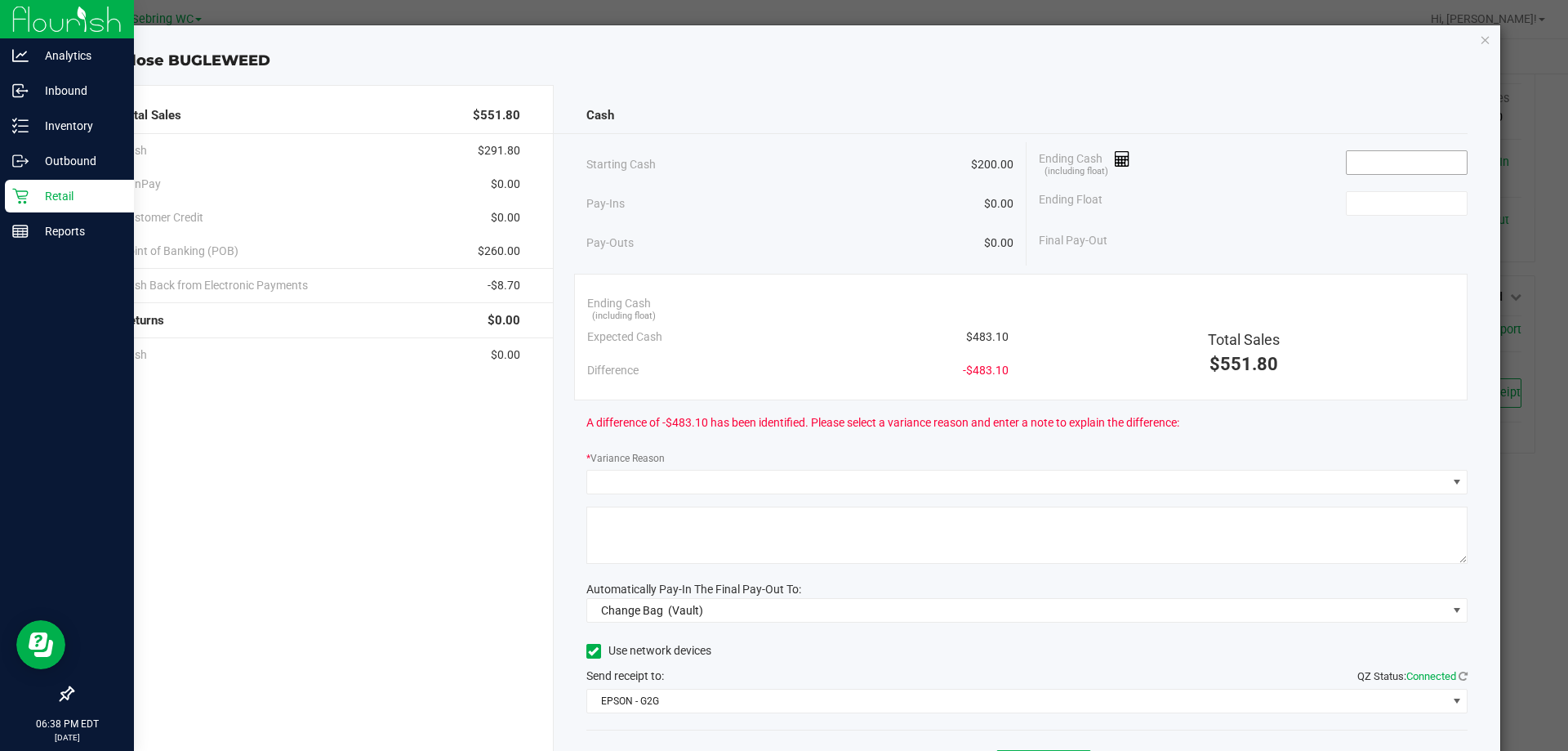
click at [1346, 161] on input at bounding box center [1406, 162] width 120 height 23
click at [980, 335] on span "$483.10" at bounding box center [987, 338] width 43 height 18
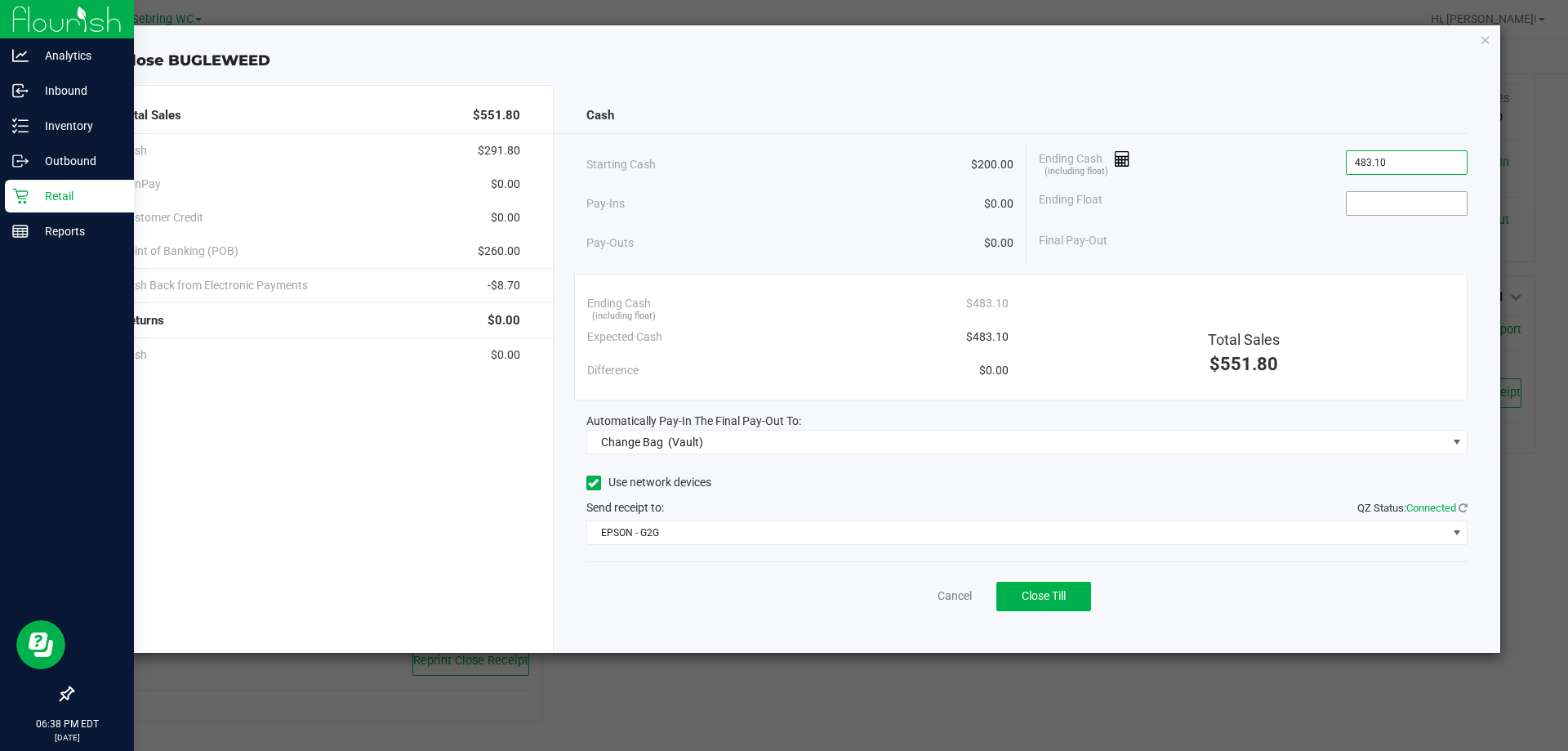
type input "$483.10"
click at [1358, 211] on input at bounding box center [1406, 203] width 120 height 23
type input "$200.00"
click at [1219, 252] on div "Final Pay-Out $283.10" at bounding box center [1253, 240] width 429 height 33
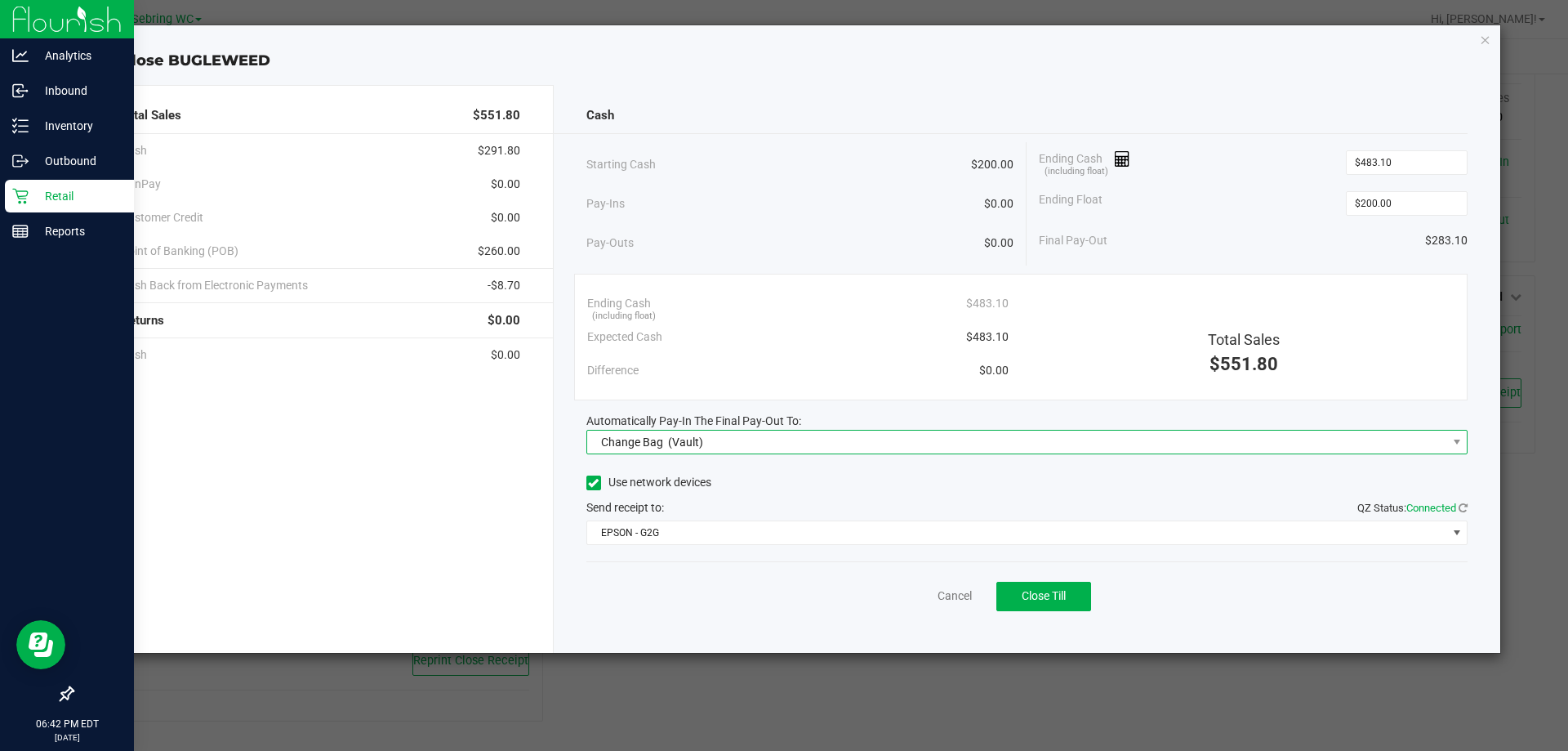
click at [874, 446] on span "Change Bag (Vault)" at bounding box center [1017, 442] width 860 height 23
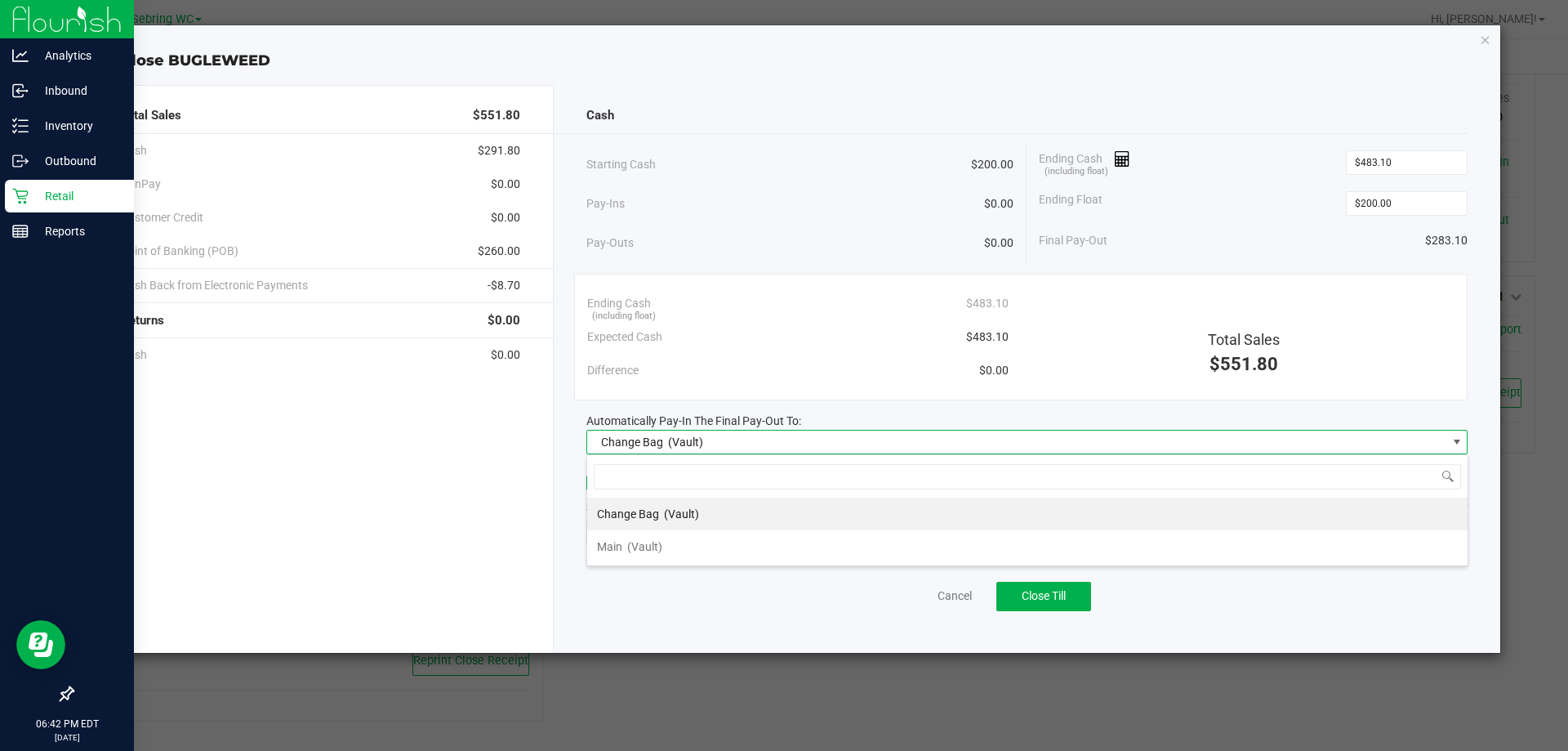
scroll to position [24, 881]
click at [619, 540] on span "Main" at bounding box center [610, 546] width 25 height 13
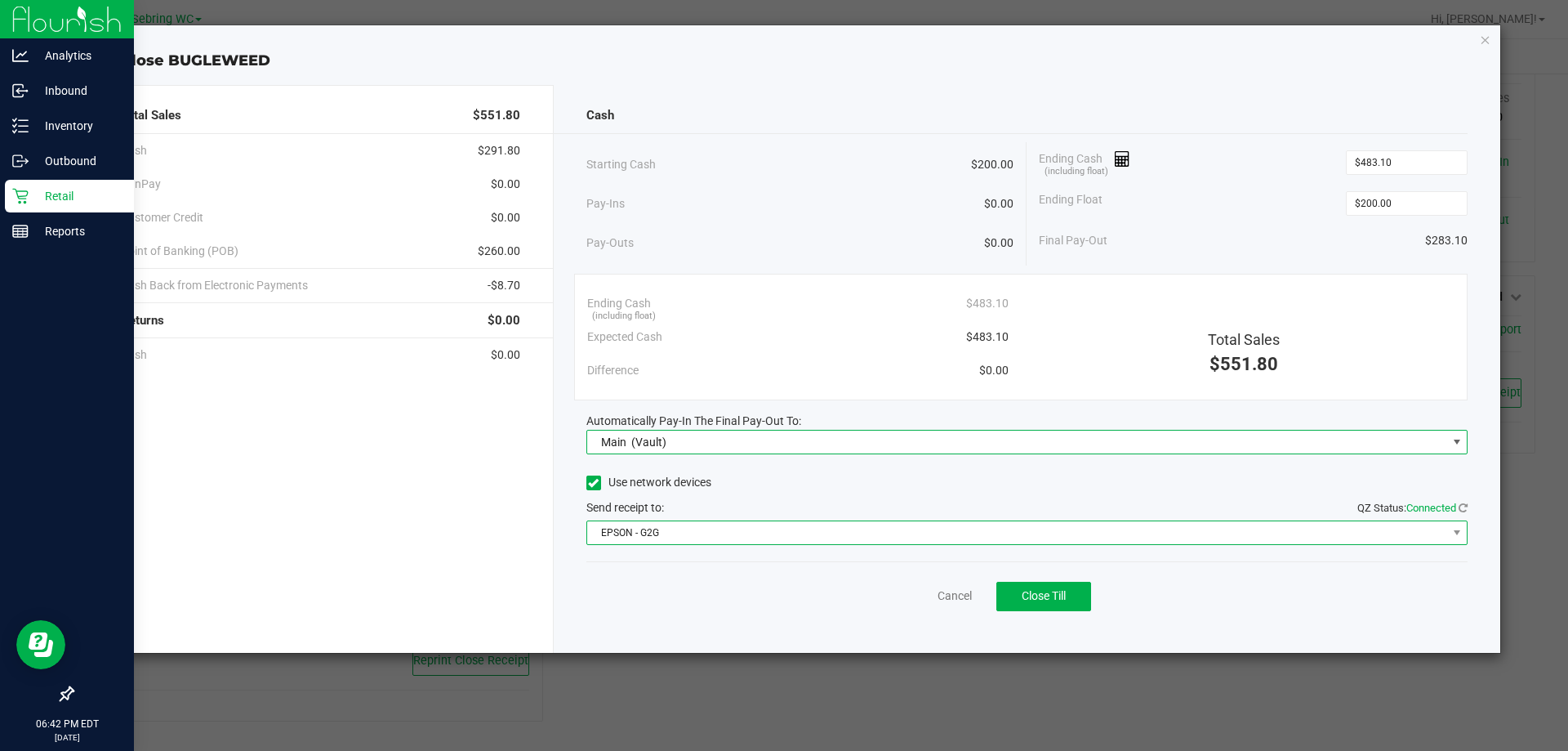
click at [631, 534] on span "EPSON - G2G" at bounding box center [1017, 533] width 860 height 23
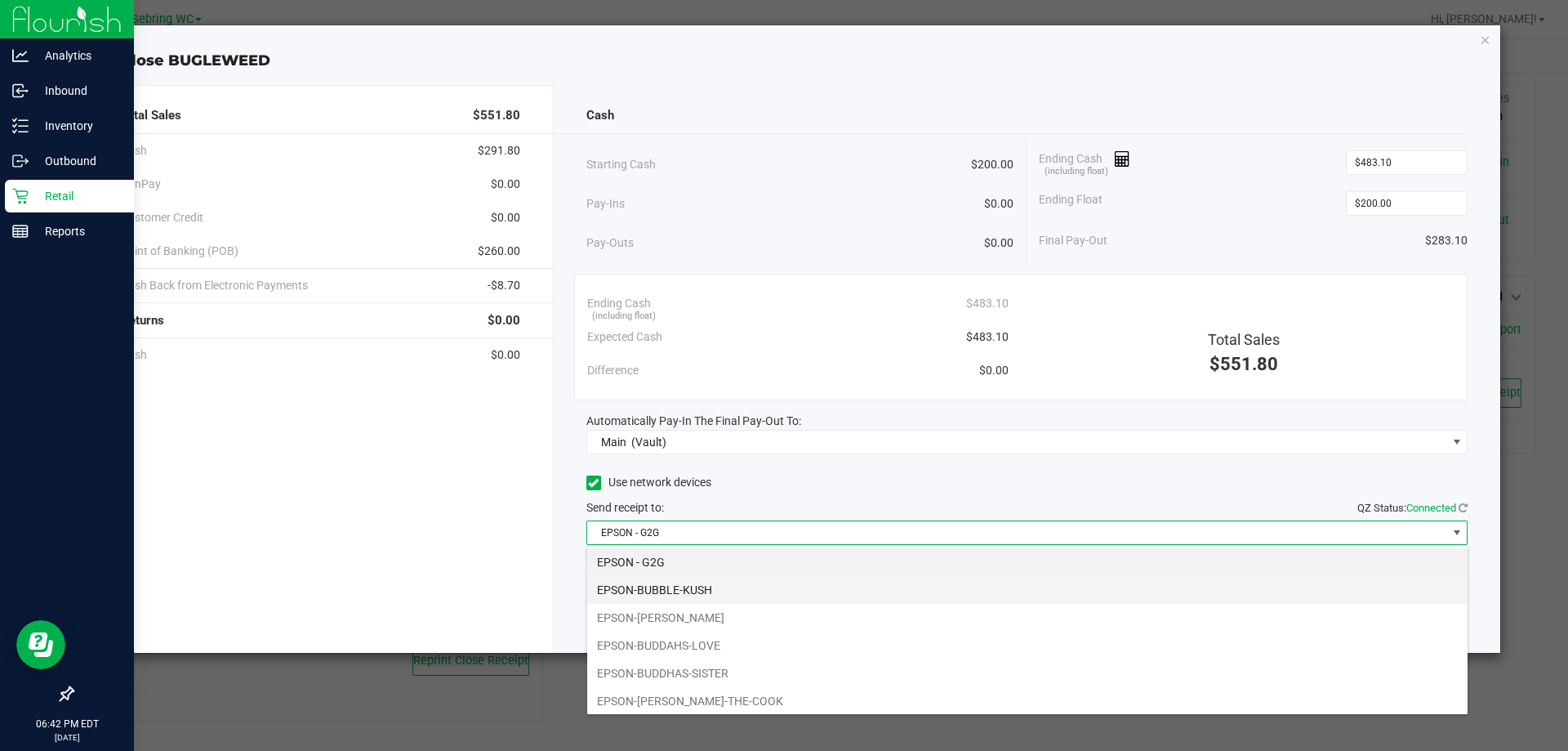
click at [654, 588] on li "EPSON-BUBBLE-KUSH" at bounding box center [1027, 590] width 880 height 28
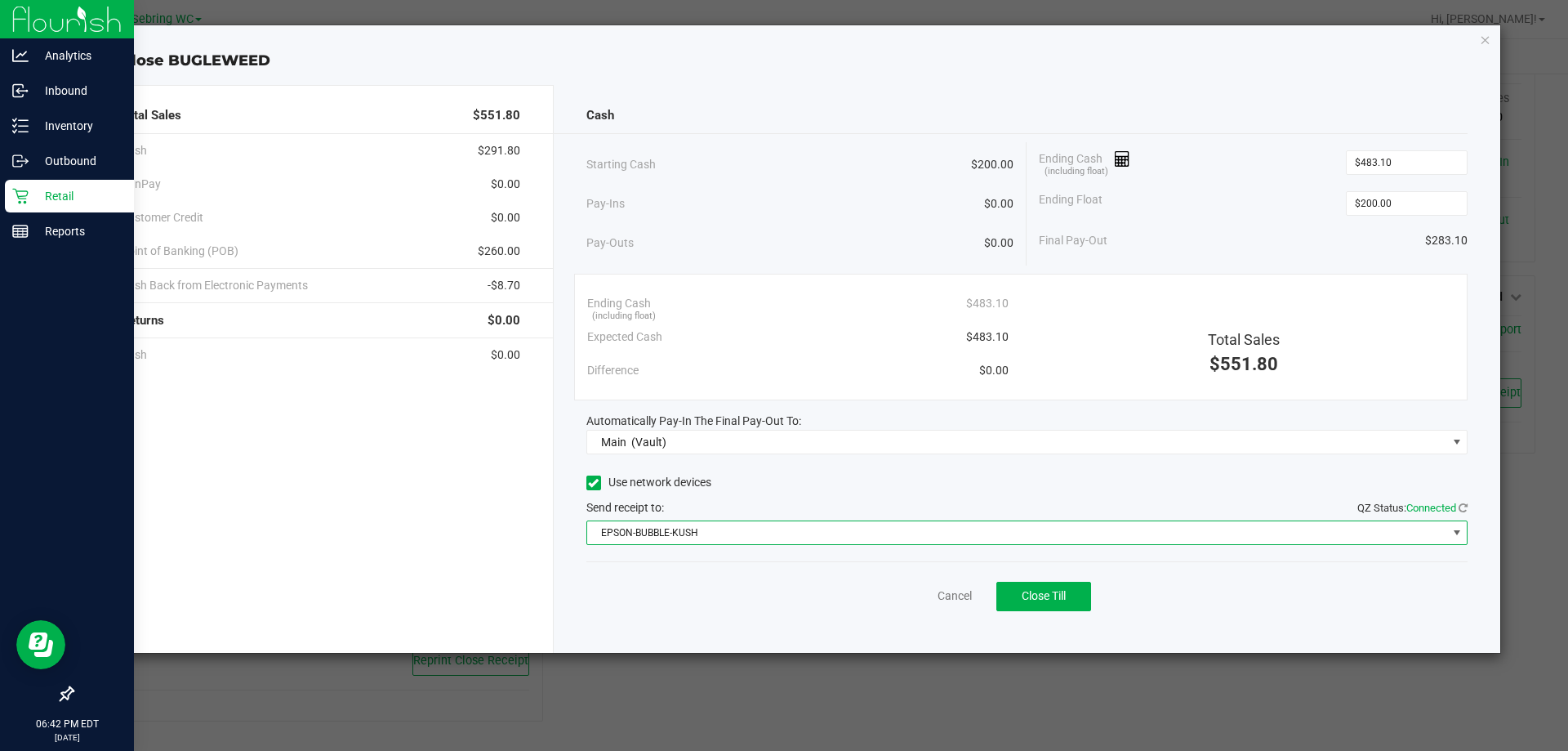
drag, startPoint x: 695, startPoint y: 588, endPoint x: 1091, endPoint y: 596, distance: 396.1
click at [701, 588] on div "Cancel Close Till" at bounding box center [1027, 592] width 882 height 63
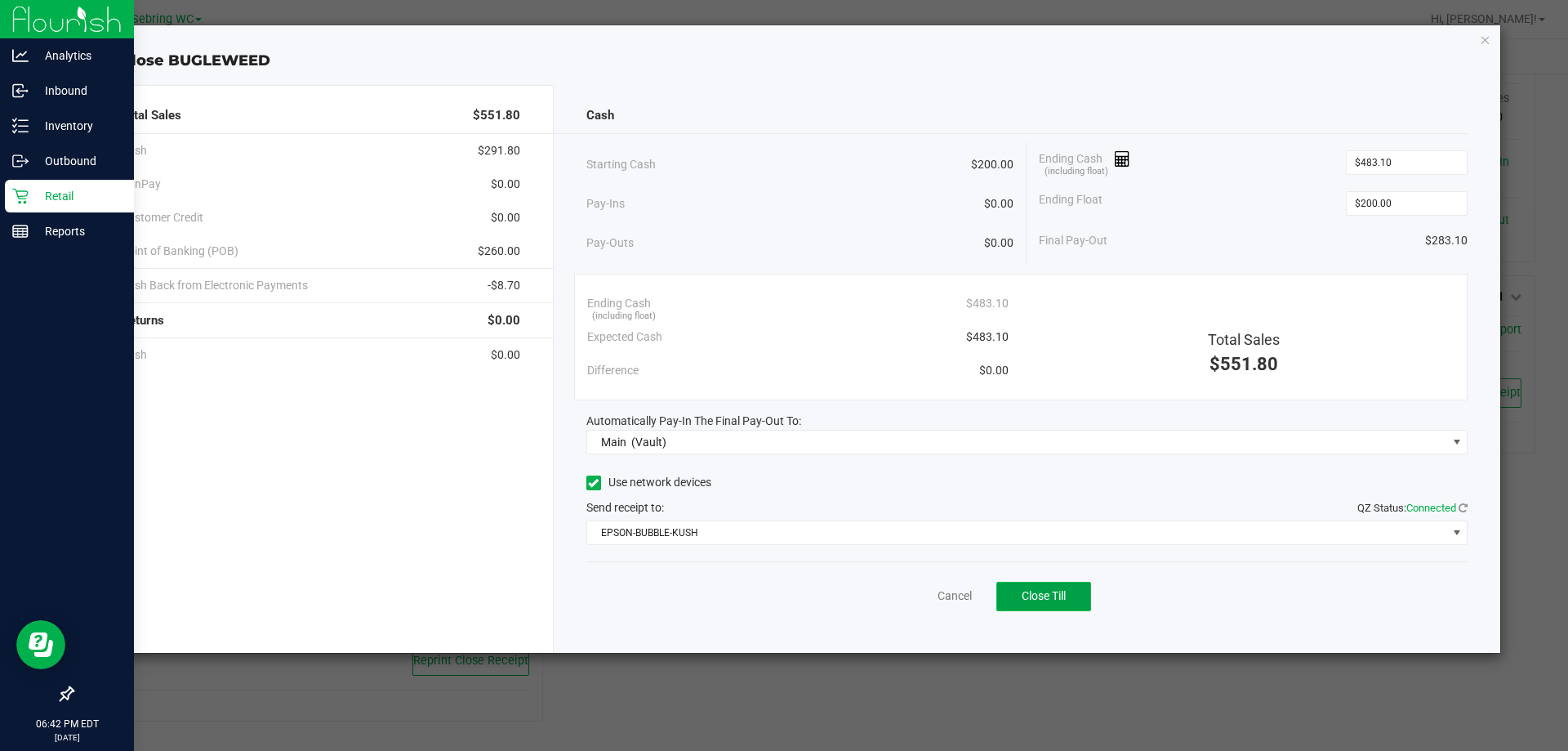
click at [1071, 597] on button "Close Till" at bounding box center [1043, 596] width 94 height 29
click at [920, 603] on link "Dismiss" at bounding box center [918, 596] width 39 height 18
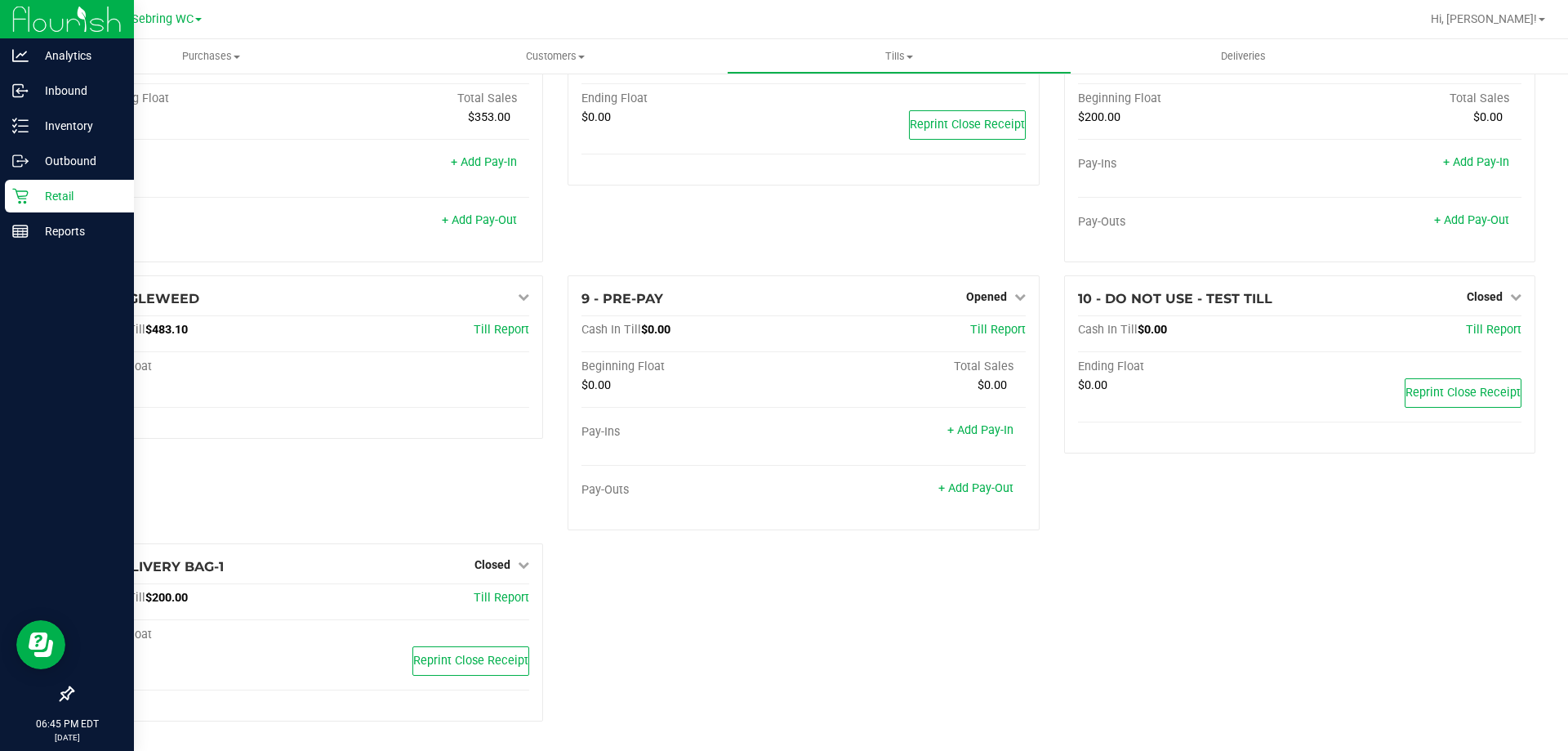
click at [900, 623] on div "1 - Vault Count Vault Cash In Vault: $8,074.80 Main: $6,074.80 Change Bag: $2,0…" at bounding box center [803, 232] width 1488 height 1003
click at [28, 125] on icon at bounding box center [20, 125] width 17 height 17
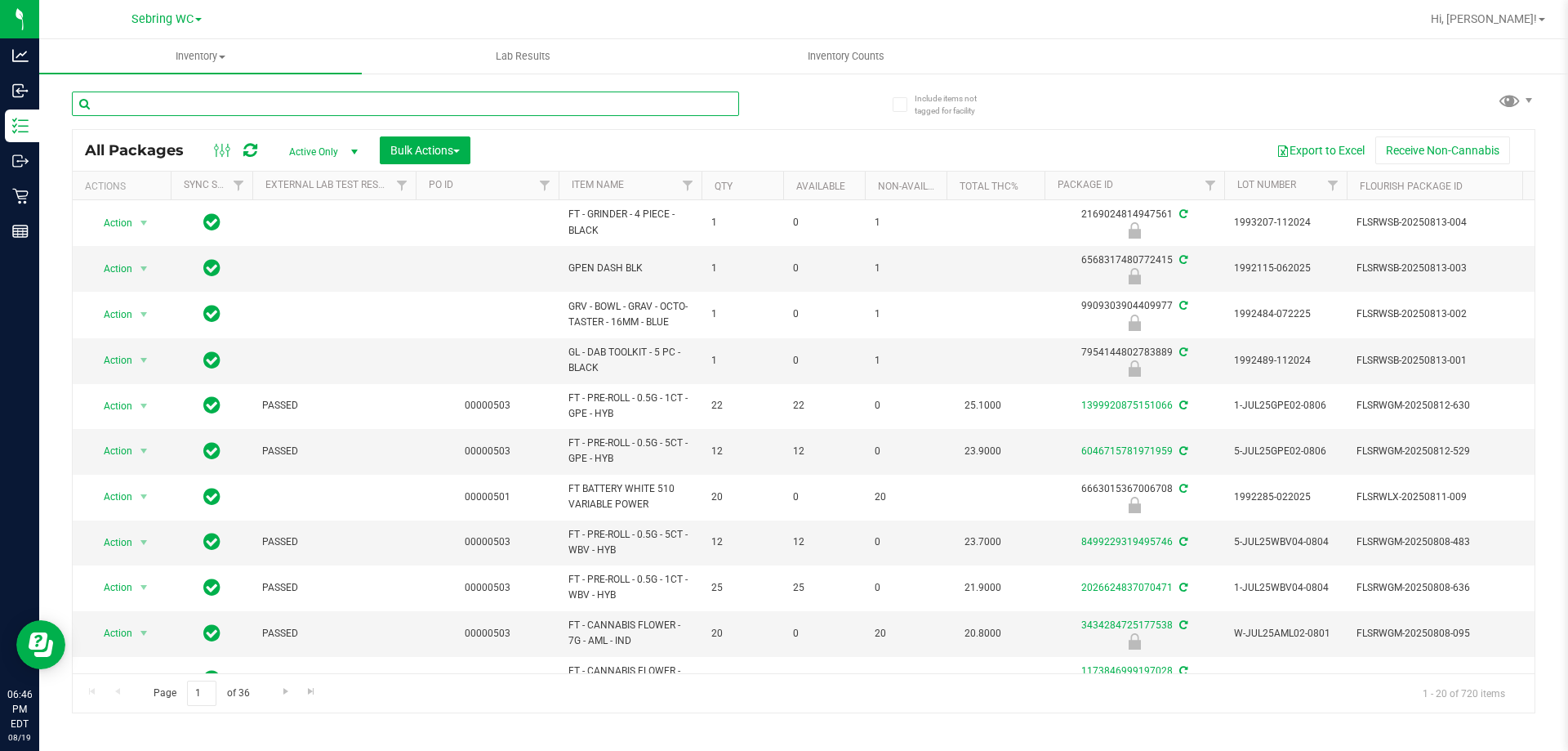
click at [282, 100] on input "text" at bounding box center [406, 103] width 667 height 24
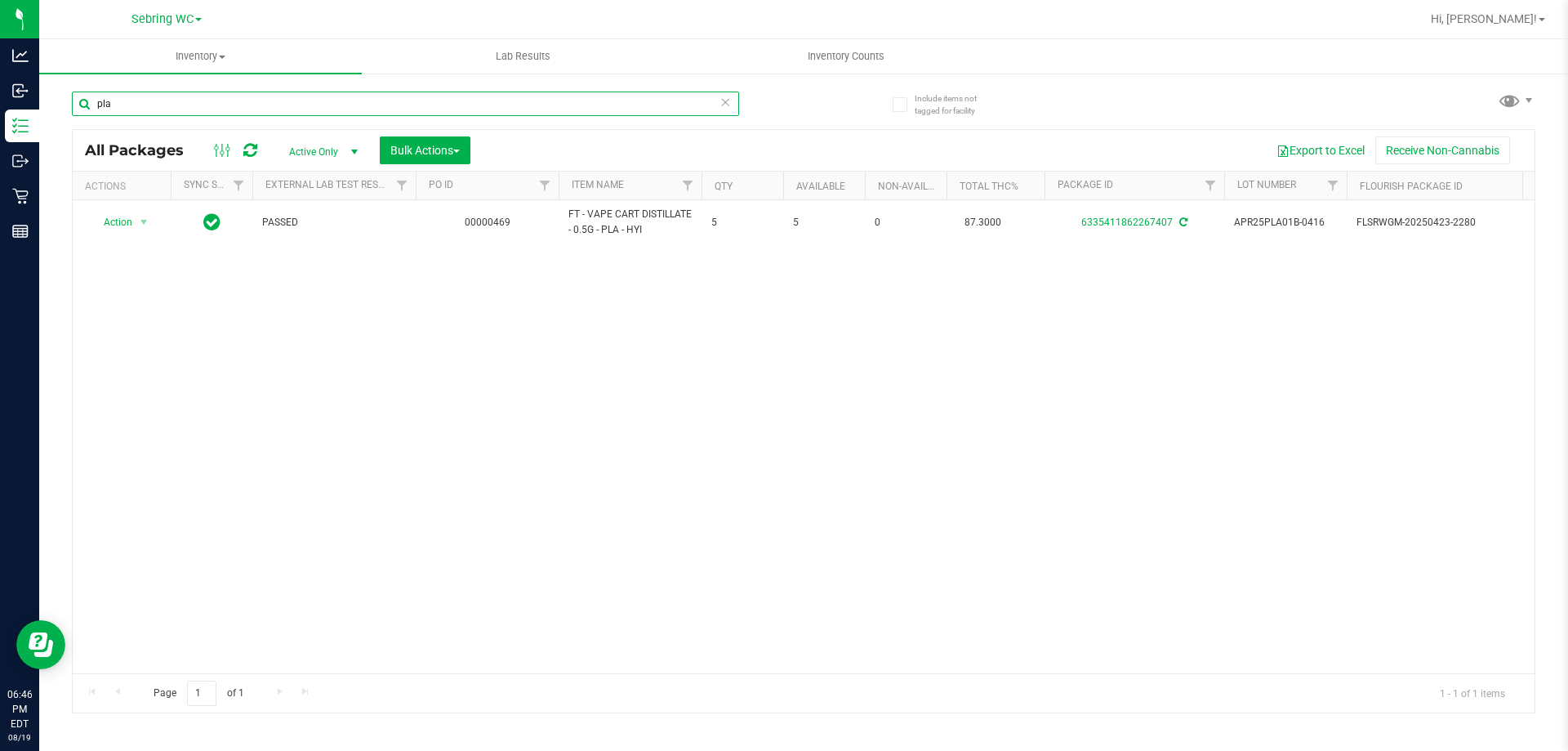
type input "pla"
click at [376, 339] on div "Action Action Adjust qty Create package Edit attributes Global inventory Locate…" at bounding box center [803, 437] width 1462 height 473
